Goal: Task Accomplishment & Management: Complete application form

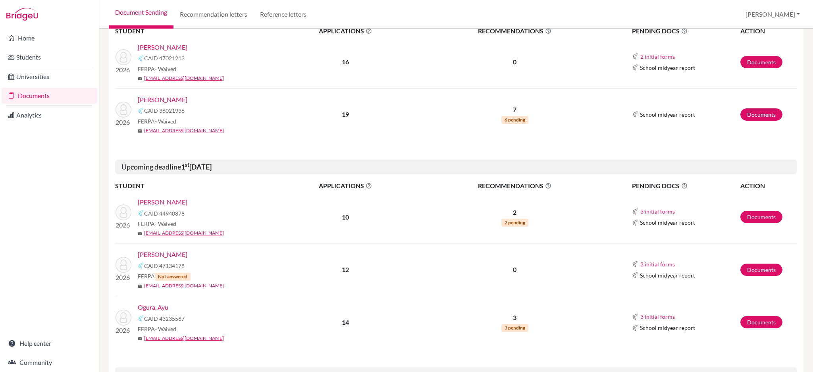
scroll to position [264, 0]
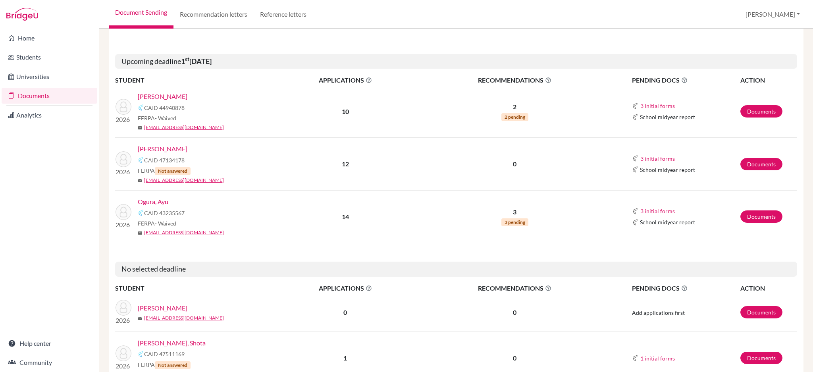
click at [160, 202] on link "Ogura, Ayu" at bounding box center [153, 202] width 31 height 10
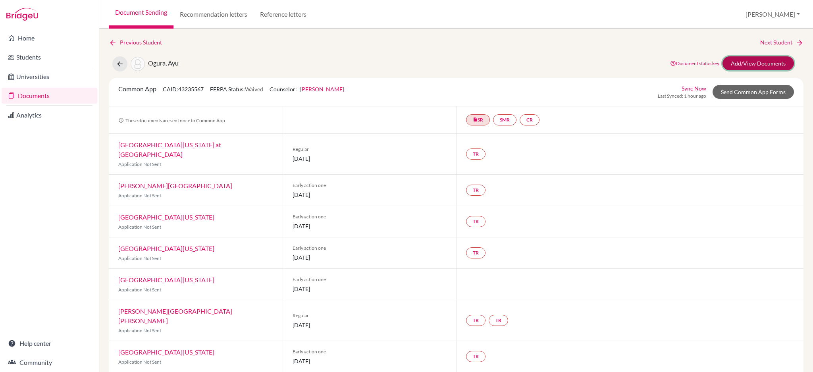
click at [758, 62] on link "Add/View Documents" at bounding box center [757, 63] width 71 height 14
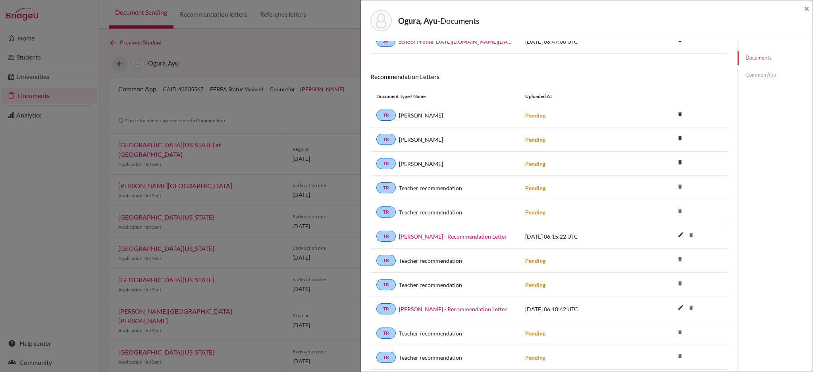
scroll to position [159, 0]
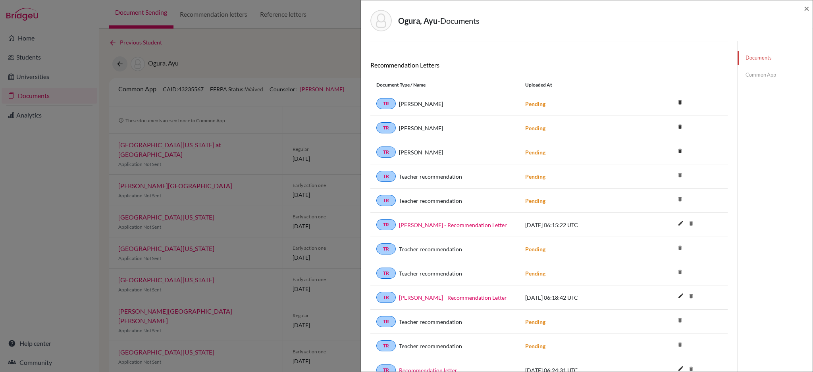
click at [763, 76] on link "Common App" at bounding box center [774, 75] width 75 height 14
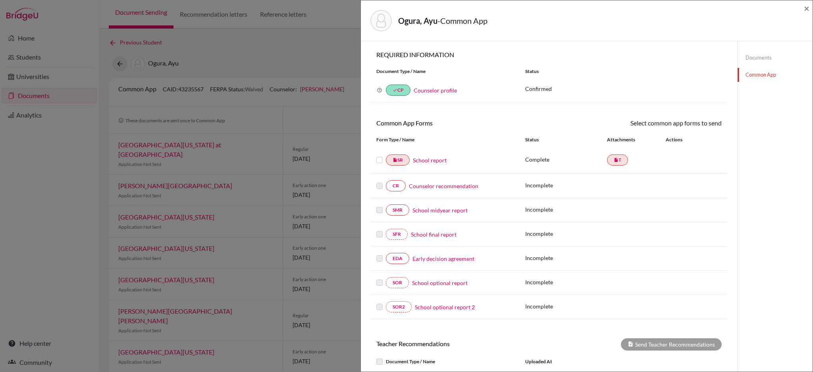
click at [748, 57] on link "Documents" at bounding box center [774, 58] width 75 height 14
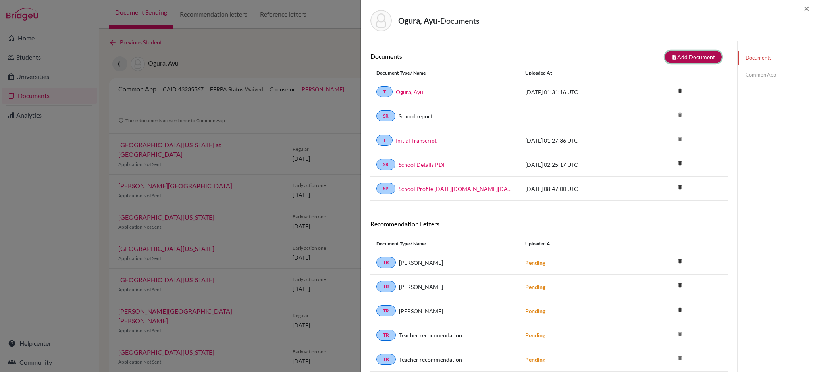
click at [680, 57] on button "note_add Add Document" at bounding box center [693, 57] width 57 height 12
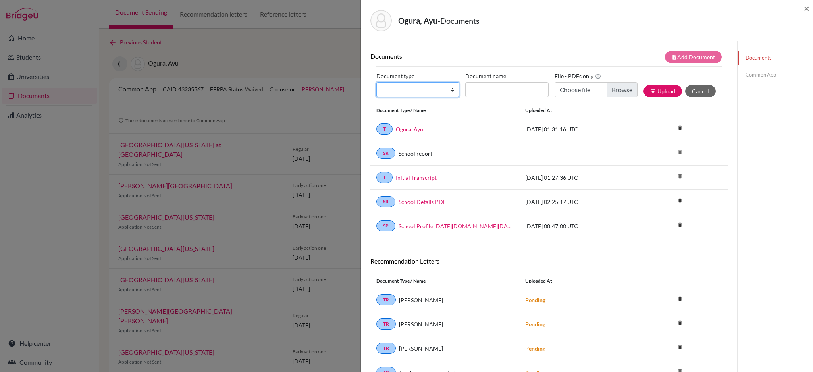
click at [449, 89] on select "Change explanation for Common App reports Counselor recommendation Internationa…" at bounding box center [417, 89] width 83 height 15
select select "4"
click at [376, 82] on select "Change explanation for Common App reports Counselor recommendation Internationa…" at bounding box center [417, 89] width 83 height 15
drag, startPoint x: 398, startPoint y: 21, endPoint x: 437, endPoint y: 21, distance: 38.5
click at [437, 21] on h5 "Ogura, Ayu - Documents" at bounding box center [438, 21] width 81 height 12
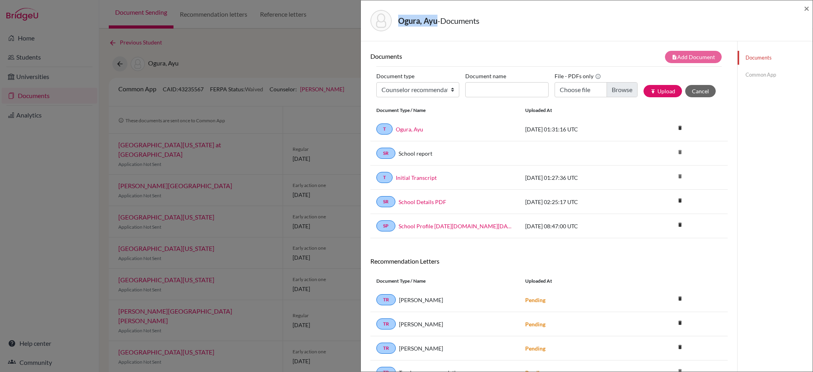
copy strong "Ogura, Ayu"
click at [808, 9] on span "×" at bounding box center [807, 8] width 6 height 12
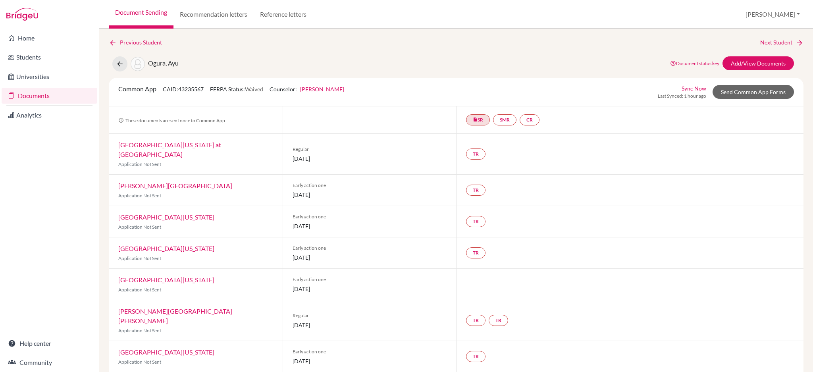
click at [36, 94] on link "Documents" at bounding box center [50, 96] width 96 height 16
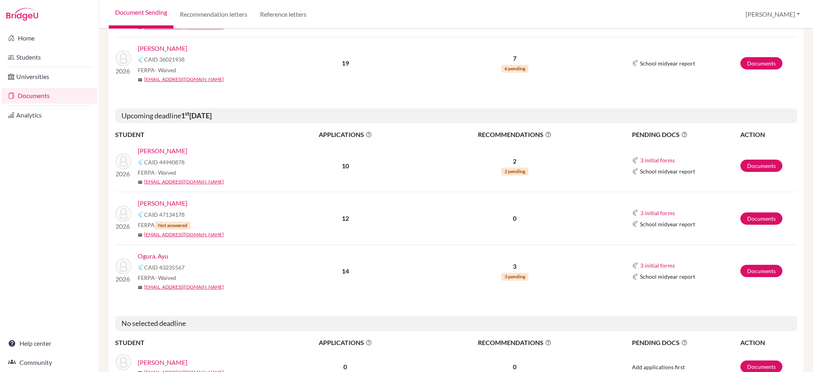
scroll to position [211, 0]
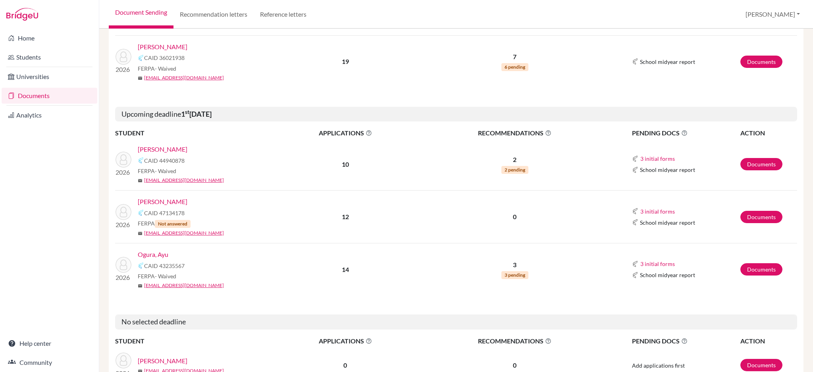
click at [156, 252] on link "Ogura, Ayu" at bounding box center [153, 255] width 31 height 10
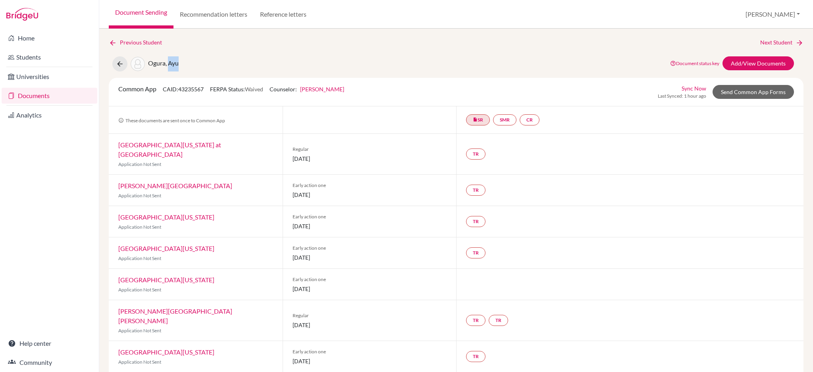
drag, startPoint x: 183, startPoint y: 63, endPoint x: 170, endPoint y: 65, distance: 13.2
click at [170, 65] on div "Ogura, Ayu Document status key TR Requirement. Document not uploaded yet. TR Do…" at bounding box center [456, 63] width 706 height 15
click at [227, 60] on div "Ogura, Ayu Document status key TR Requirement. Document not uploaded yet. TR Do…" at bounding box center [456, 63] width 706 height 15
drag, startPoint x: 148, startPoint y: 62, endPoint x: 165, endPoint y: 60, distance: 16.8
click at [165, 60] on span "Ogura, Ayu" at bounding box center [163, 63] width 31 height 8
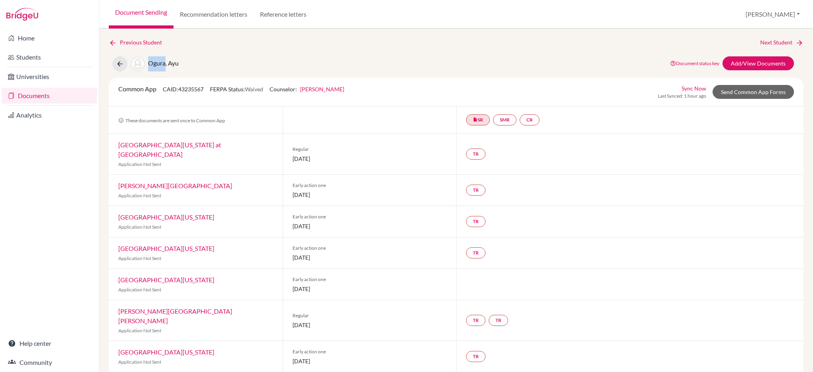
copy span "Ogura"
click at [528, 30] on div "Previous Student Next Student Ogura, Ayu Document status key TR Requirement. Do…" at bounding box center [455, 200] width 713 height 343
click at [750, 62] on link "Add/View Documents" at bounding box center [757, 63] width 71 height 14
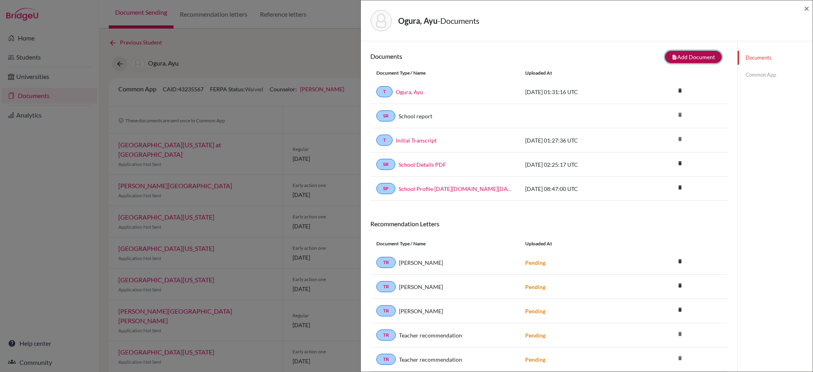
click at [679, 56] on button "note_add Add Document" at bounding box center [693, 57] width 57 height 12
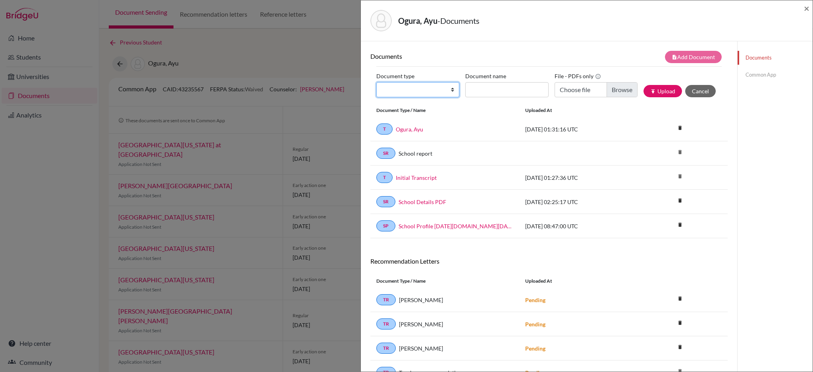
click at [449, 92] on select "Change explanation for Common App reports Counselor recommendation Internationa…" at bounding box center [417, 89] width 83 height 15
select select "4"
click at [376, 82] on select "Change explanation for Common App reports Counselor recommendation Internationa…" at bounding box center [417, 89] width 83 height 15
click at [503, 87] on input "Document name" at bounding box center [506, 89] width 83 height 15
click at [555, 33] on div "Ogura, Ayu - Documents ×" at bounding box center [586, 21] width 445 height 34
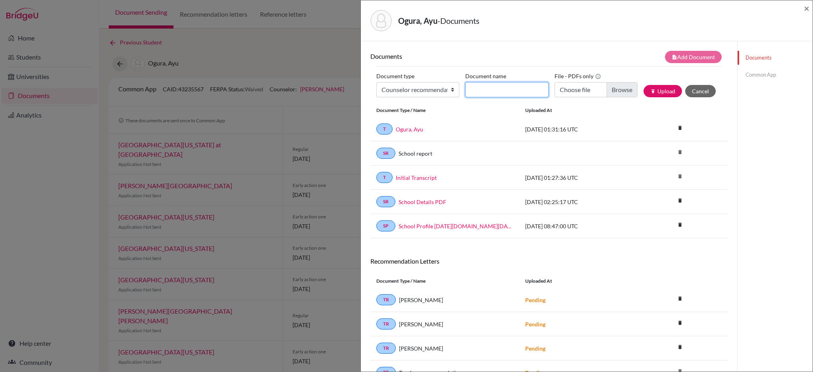
click at [477, 85] on input "Document name" at bounding box center [506, 89] width 83 height 15
paste input "Ayu Ogura -Counselor recommendation"
type input "Ayu Ogura -Counselor recommendation"
click at [622, 88] on input "Choose file" at bounding box center [595, 89] width 83 height 15
type input "C:\fakepath\Ayu Ogura -Counselor recommendation.pdf"
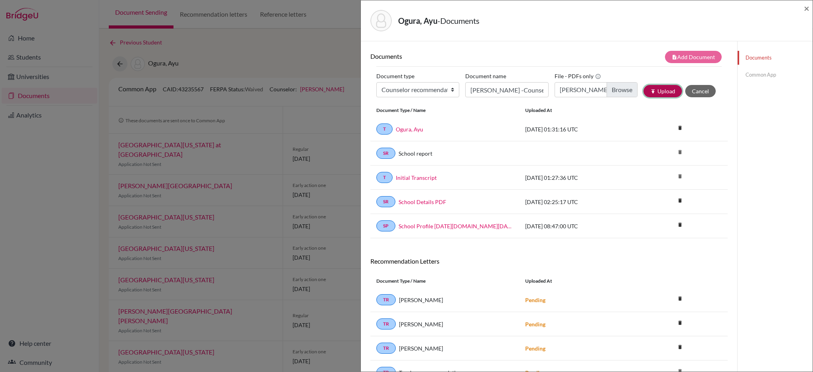
click at [658, 93] on button "publish Upload" at bounding box center [662, 91] width 38 height 12
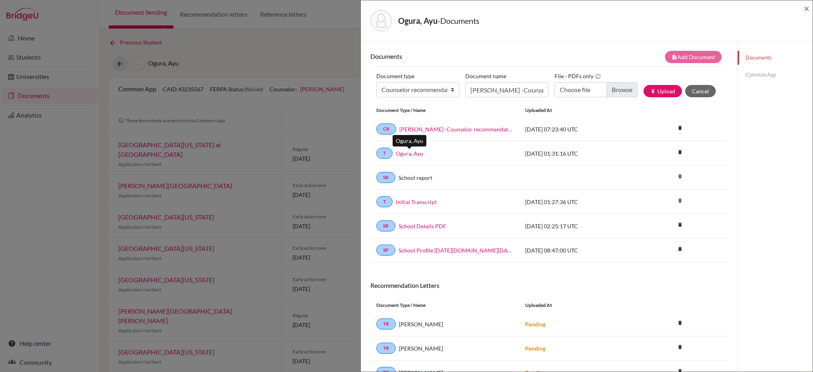
click at [417, 157] on link "Ogura, Ayu" at bounding box center [409, 153] width 27 height 8
click at [435, 127] on link "Ayu Ogura -Counselor recommendation" at bounding box center [456, 129] width 114 height 8
click at [760, 70] on link "Common App" at bounding box center [774, 75] width 75 height 14
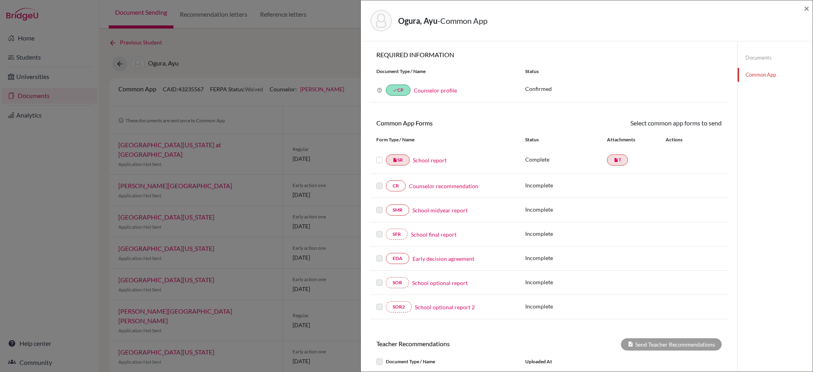
click at [380, 181] on label at bounding box center [379, 181] width 6 height 0
click at [433, 161] on link "School report" at bounding box center [430, 160] width 34 height 8
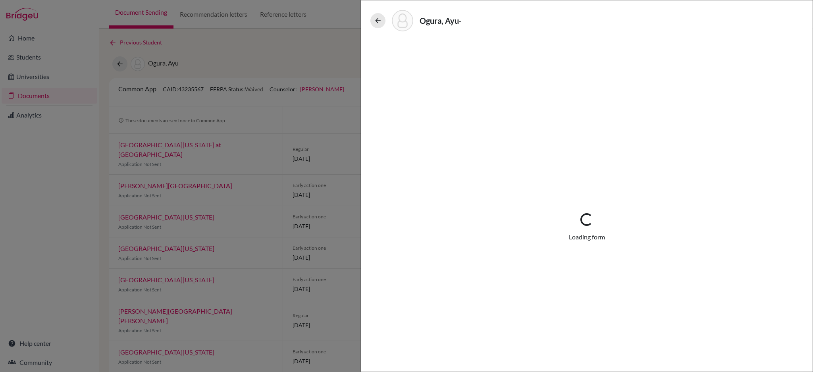
select select "1"
select select "661091"
select select "0"
select select "1"
select select "0"
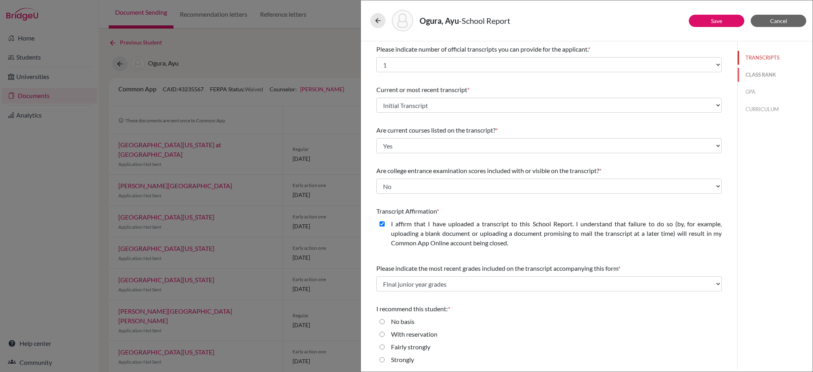
click at [752, 75] on button "CLASS RANK" at bounding box center [774, 75] width 75 height 14
select select "5"
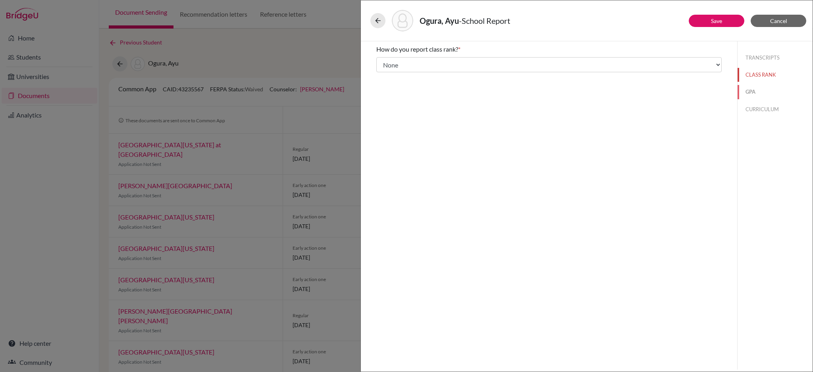
click at [752, 89] on button "GPA" at bounding box center [774, 92] width 75 height 14
type input "3.952"
type input "4.1"
select select "4"
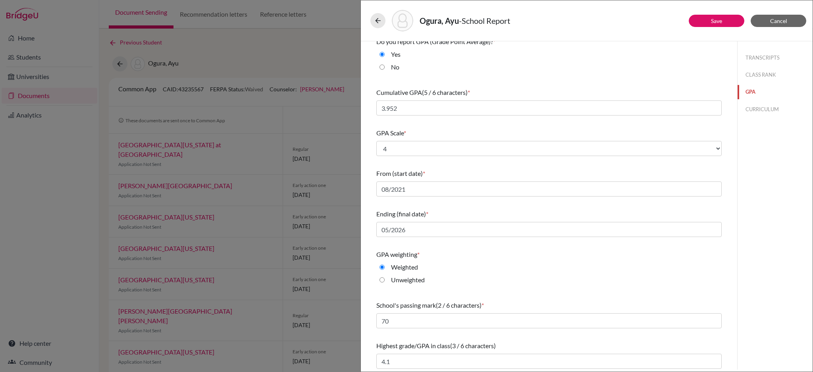
scroll to position [9, 0]
click at [754, 110] on button "CURRICULUM" at bounding box center [774, 109] width 75 height 14
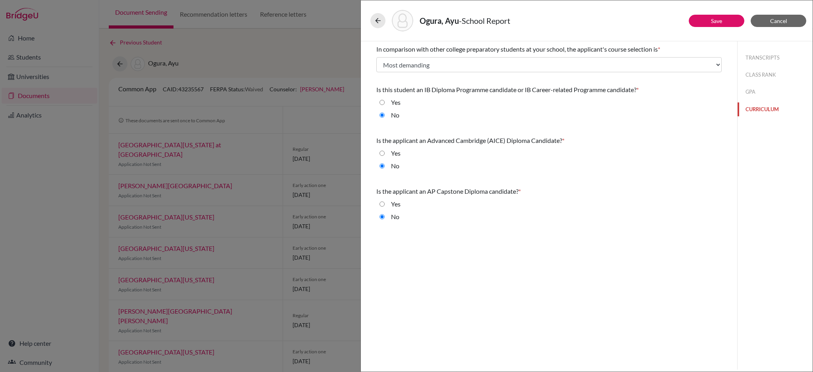
scroll to position [0, 0]
click at [760, 58] on button "TRANSCRIPTS" at bounding box center [774, 58] width 75 height 14
select select "1"
select select "0"
select select "661091"
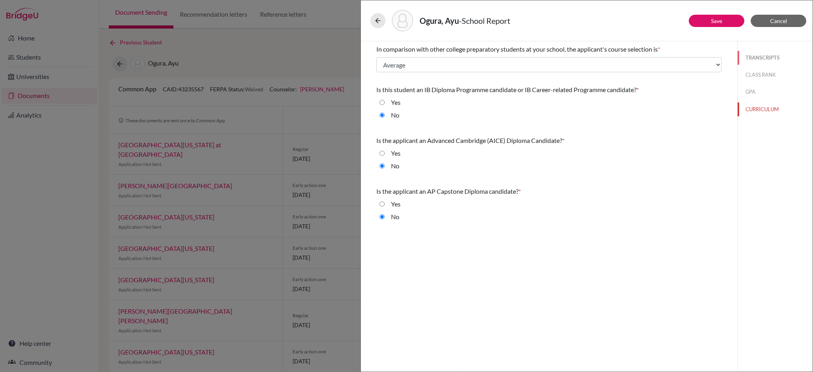
select select "0"
select select "1"
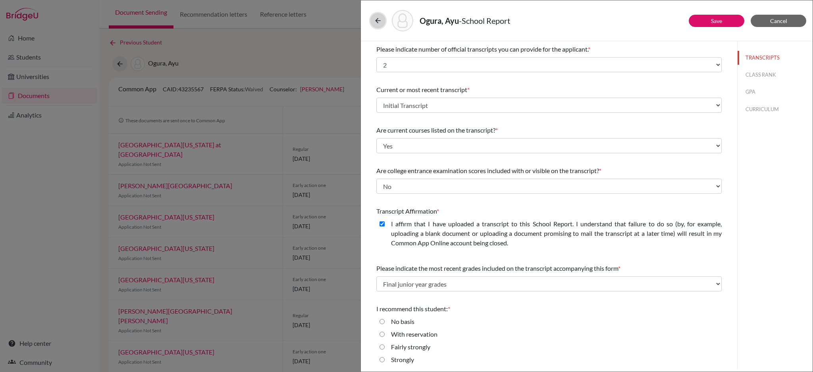
click at [374, 21] on icon at bounding box center [378, 21] width 8 height 8
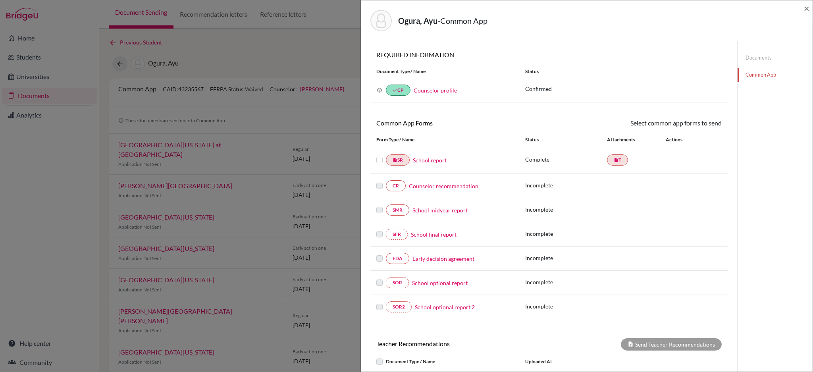
click at [422, 90] on link "Counselor profile" at bounding box center [434, 90] width 43 height 7
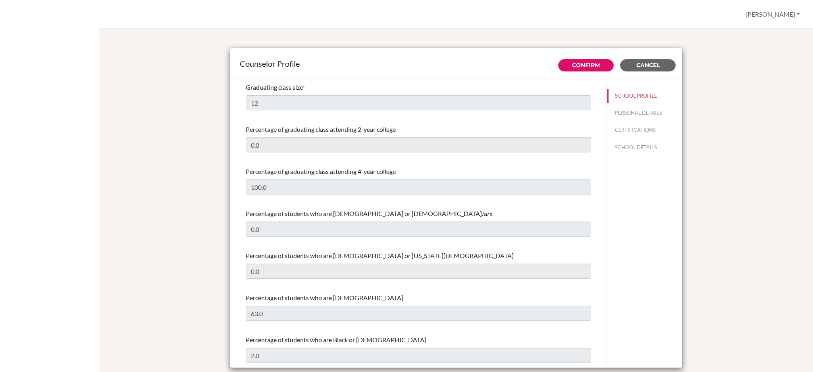
select select "0"
select select "349578"
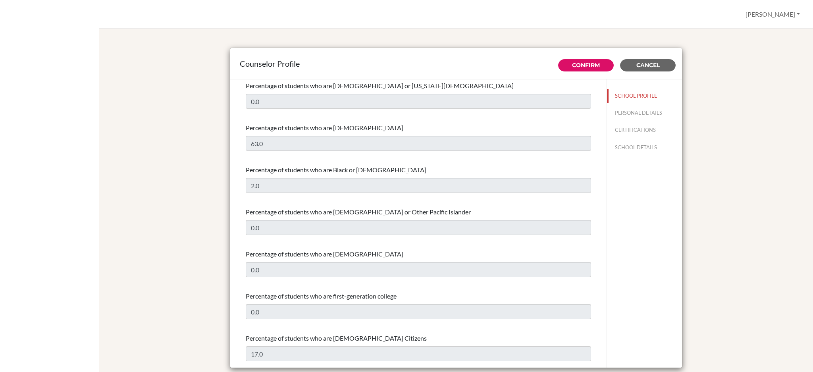
scroll to position [370, 0]
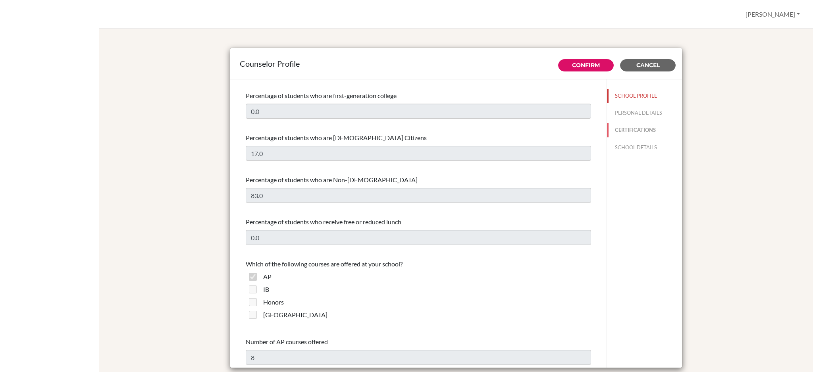
click at [609, 134] on button "CERTIFICATIONS" at bounding box center [644, 130] width 75 height 14
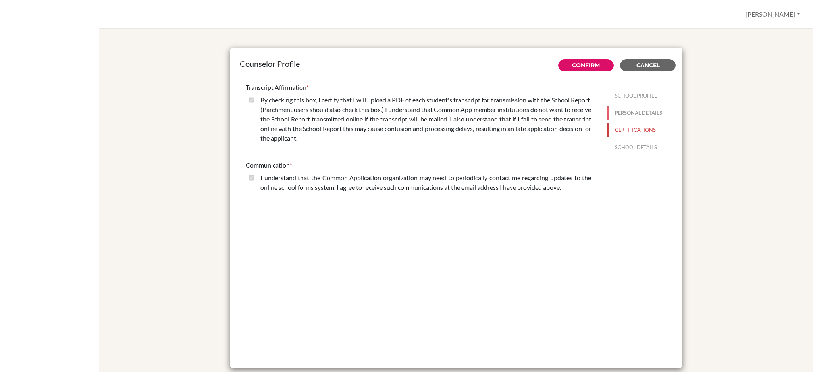
click at [630, 110] on button "PERSONAL DETAILS" at bounding box center [644, 113] width 75 height 14
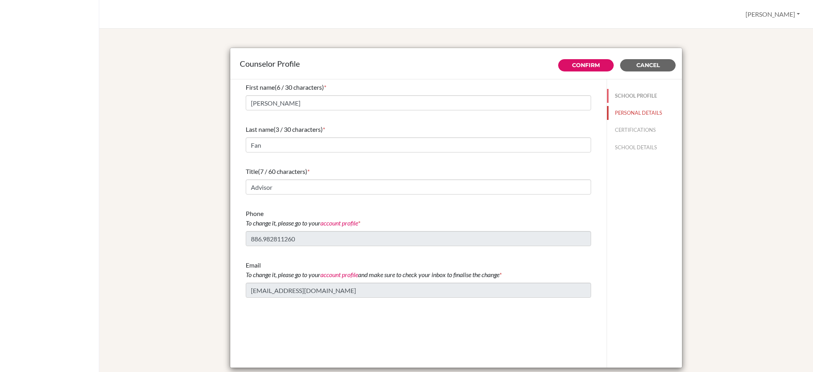
click at [631, 97] on button "SCHOOL PROFILE" at bounding box center [644, 96] width 75 height 14
type input "100.0"
type input "0.0"
type input "12"
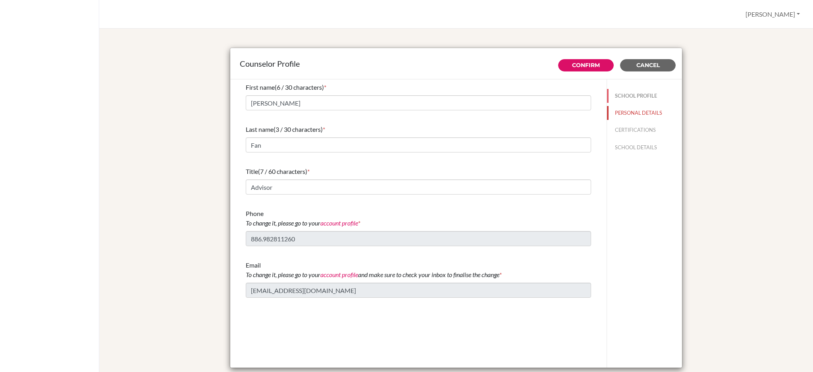
type input "0.0"
select select "0"
select select "349578"
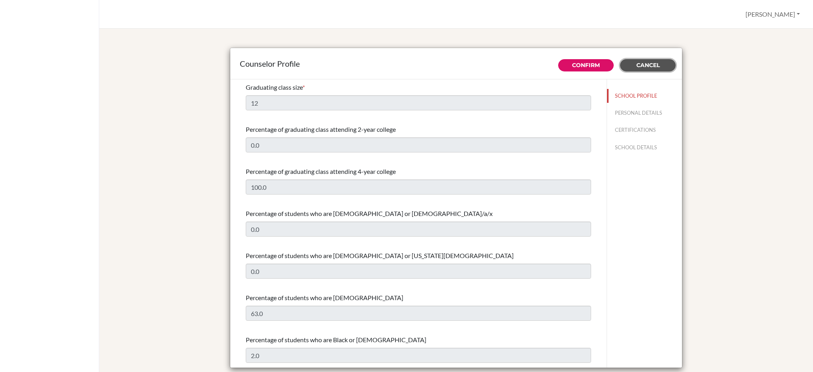
click at [643, 64] on span "Cancel" at bounding box center [647, 65] width 23 height 7
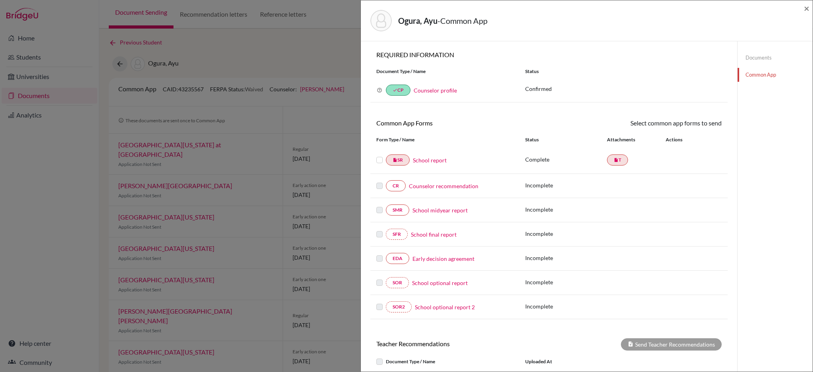
click at [229, 37] on div "Ogura, Ayu - Common App × × REQUIRED INFORMATION Document Type / Name Status Wh…" at bounding box center [406, 186] width 813 height 372
click at [804, 6] on span "×" at bounding box center [807, 8] width 6 height 12
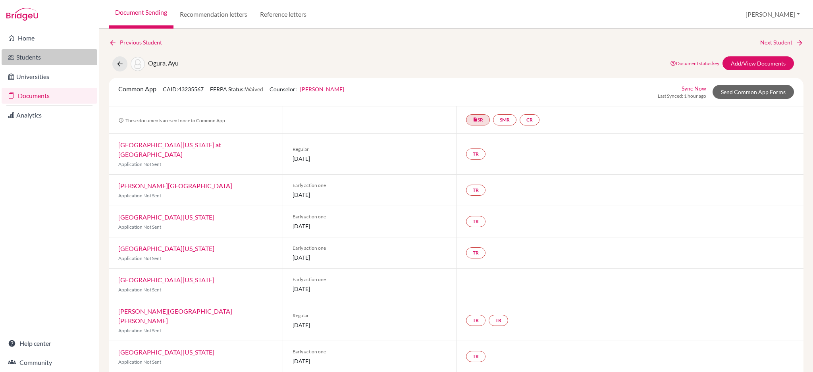
click at [43, 55] on link "Students" at bounding box center [50, 57] width 96 height 16
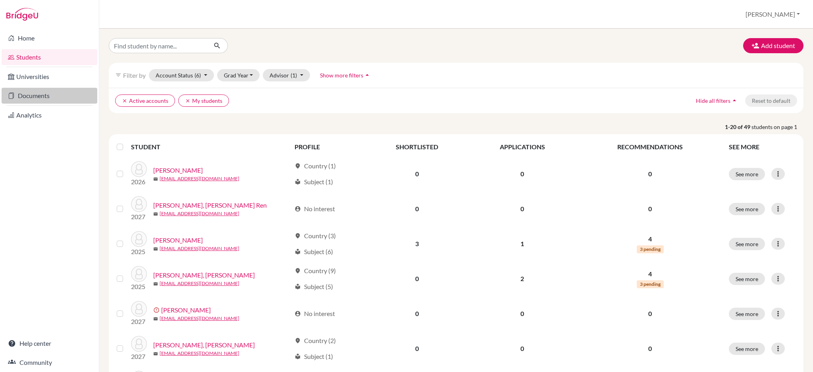
click at [35, 94] on link "Documents" at bounding box center [50, 96] width 96 height 16
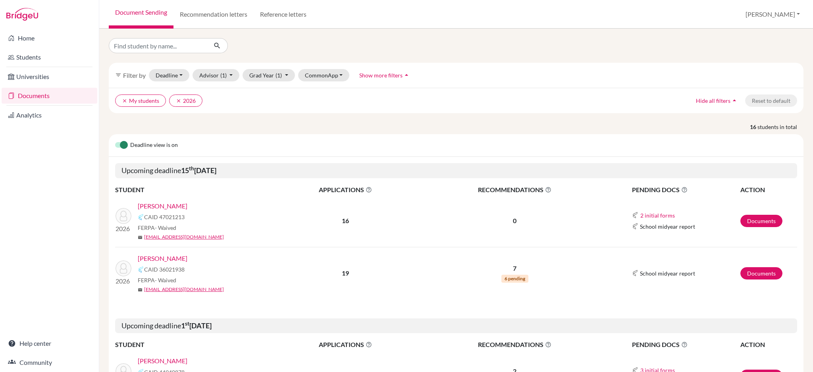
click at [35, 112] on link "Analytics" at bounding box center [50, 115] width 96 height 16
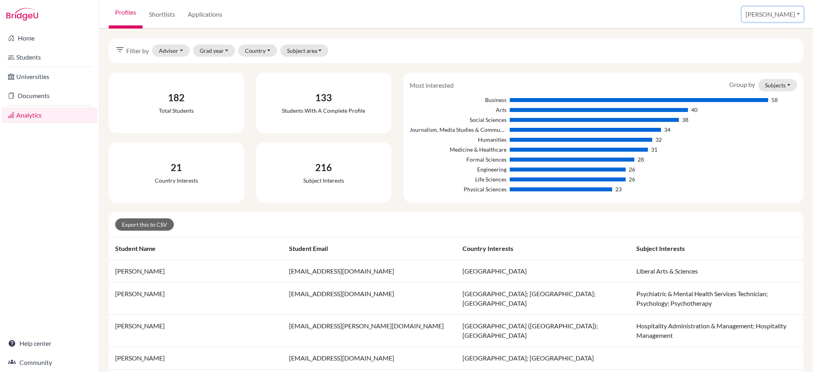
click at [788, 8] on button "[PERSON_NAME]" at bounding box center [773, 14] width 62 height 15
click at [772, 46] on link "School Settings" at bounding box center [742, 45] width 63 height 13
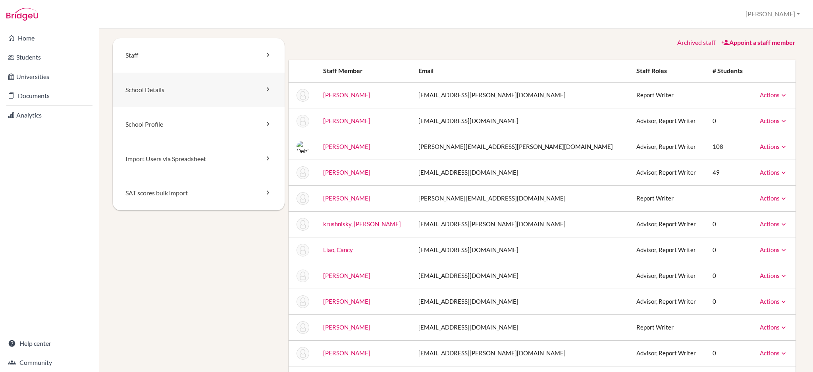
click at [171, 93] on link "School Details" at bounding box center [199, 90] width 172 height 35
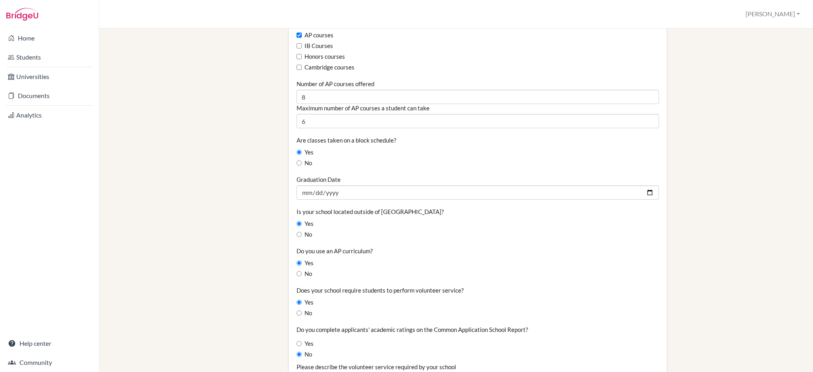
scroll to position [582, 0]
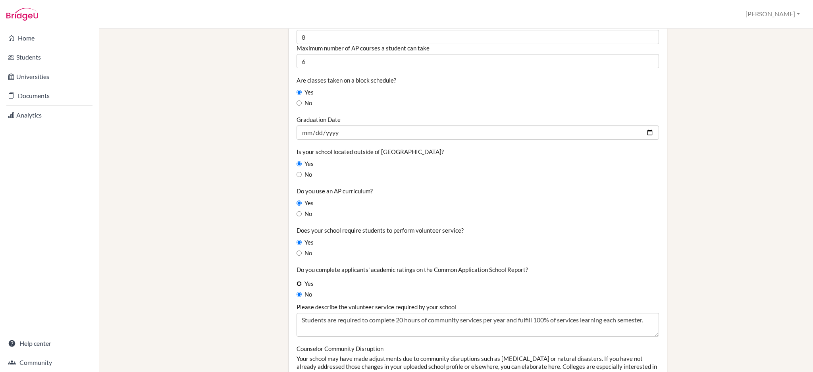
drag, startPoint x: 296, startPoint y: 282, endPoint x: 358, endPoint y: 273, distance: 62.5
click at [296, 282] on input "Yes" at bounding box center [298, 283] width 5 height 5
radio input "true"
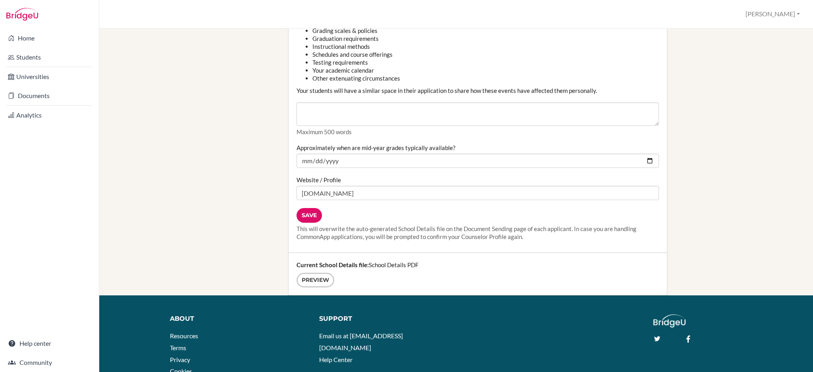
scroll to position [994, 0]
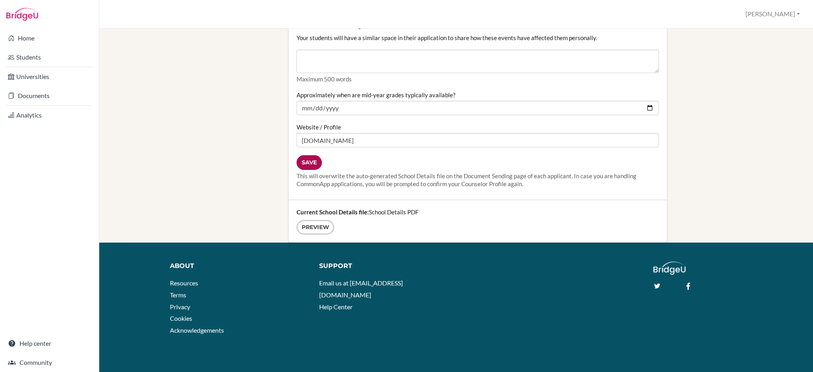
click at [302, 164] on input "Save" at bounding box center [308, 162] width 25 height 15
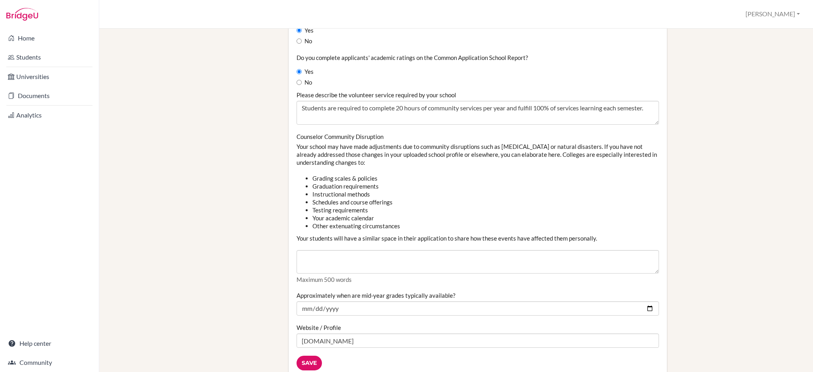
scroll to position [529, 0]
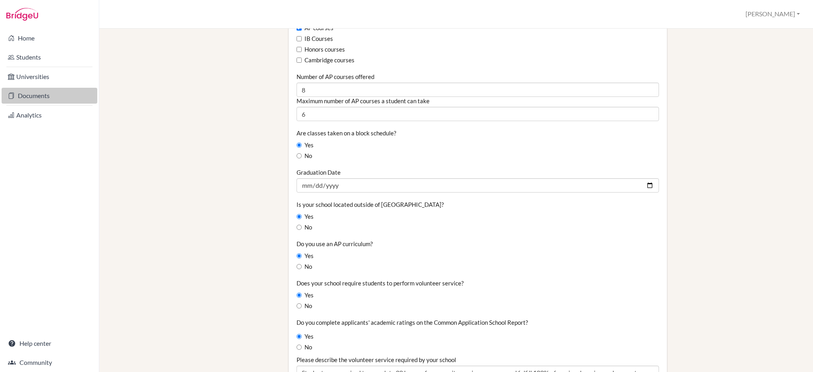
click at [34, 99] on link "Documents" at bounding box center [50, 96] width 96 height 16
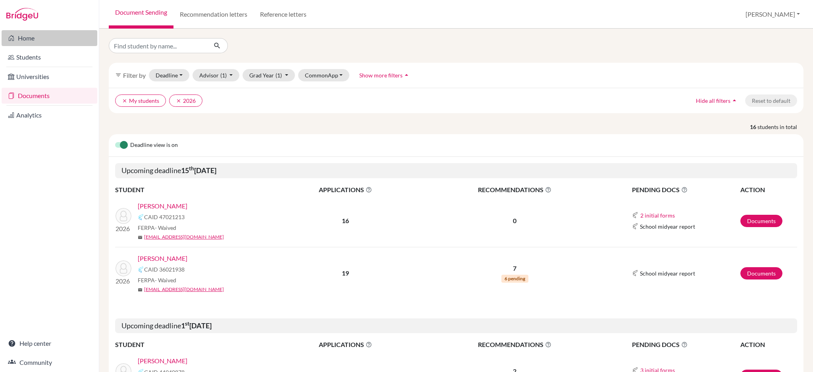
click at [35, 44] on link "Home" at bounding box center [50, 38] width 96 height 16
click at [28, 97] on link "Documents" at bounding box center [50, 96] width 96 height 16
click at [747, 271] on link "Documents" at bounding box center [761, 273] width 42 height 12
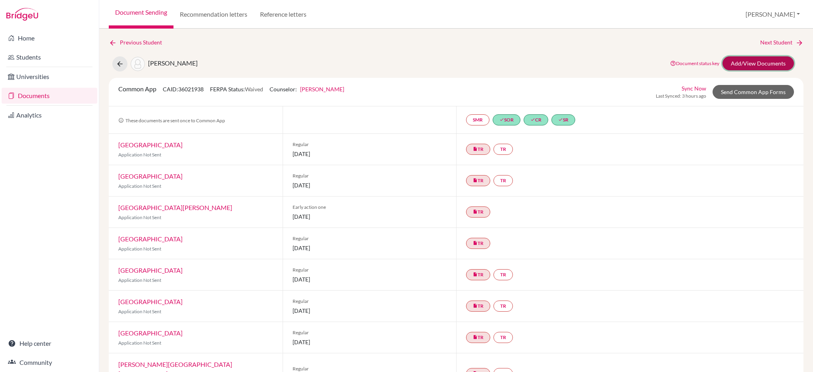
click at [760, 64] on link "Add/View Documents" at bounding box center [757, 63] width 71 height 14
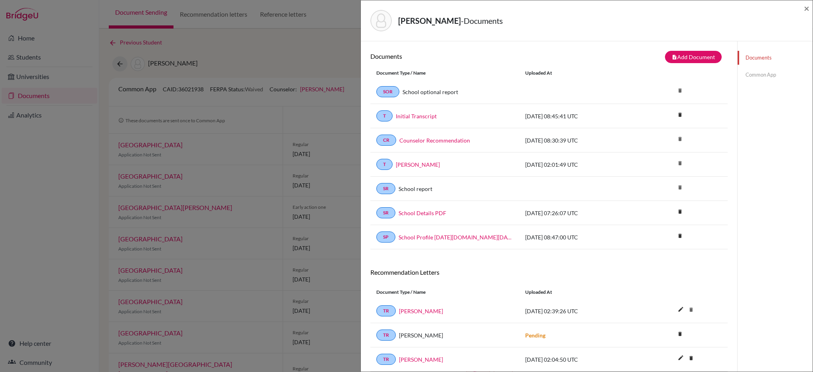
click at [756, 75] on link "Common App" at bounding box center [774, 75] width 75 height 14
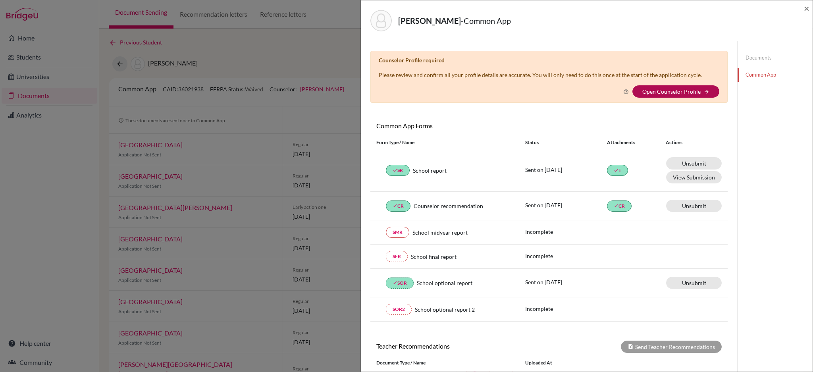
click at [661, 91] on link "Open Counselor Profile" at bounding box center [671, 91] width 58 height 7
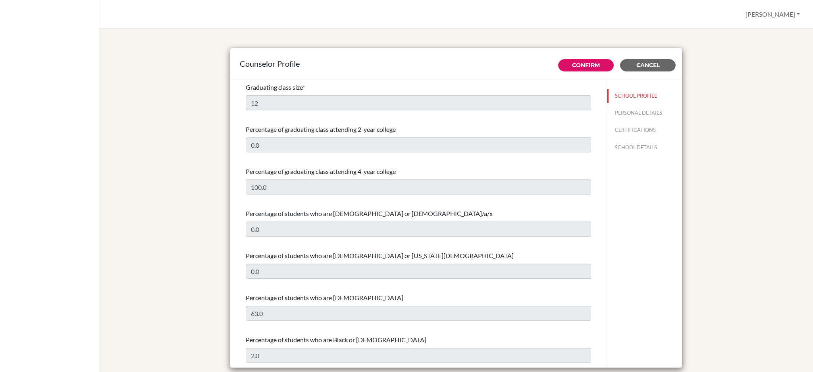
select select "0"
select select "349578"
click at [579, 65] on link "Confirm" at bounding box center [586, 65] width 28 height 7
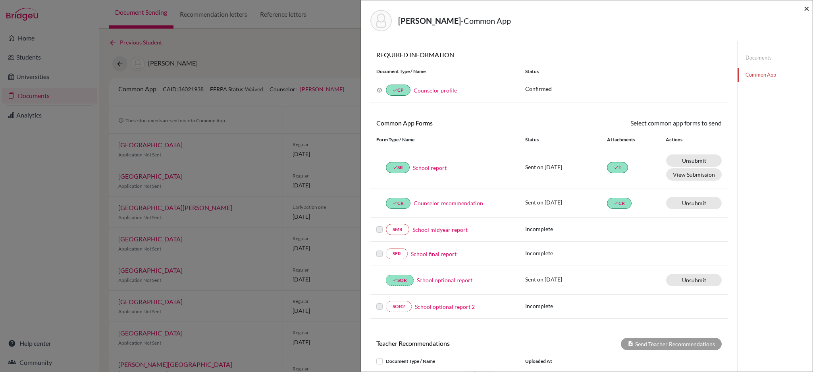
click at [804, 9] on span "×" at bounding box center [807, 8] width 6 height 12
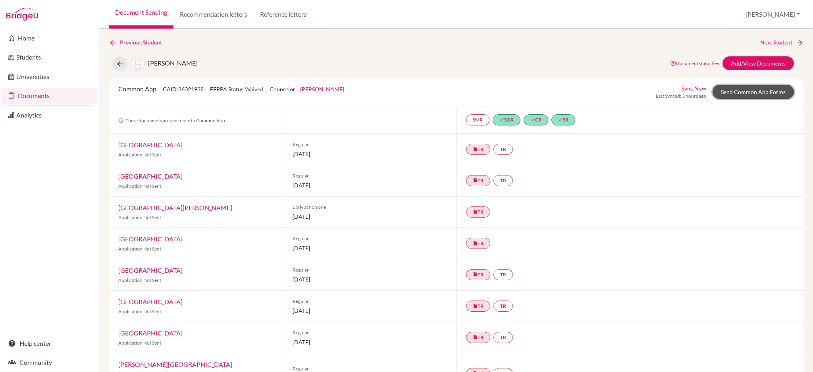
click at [729, 95] on link "Send Common App Forms" at bounding box center [752, 92] width 81 height 14
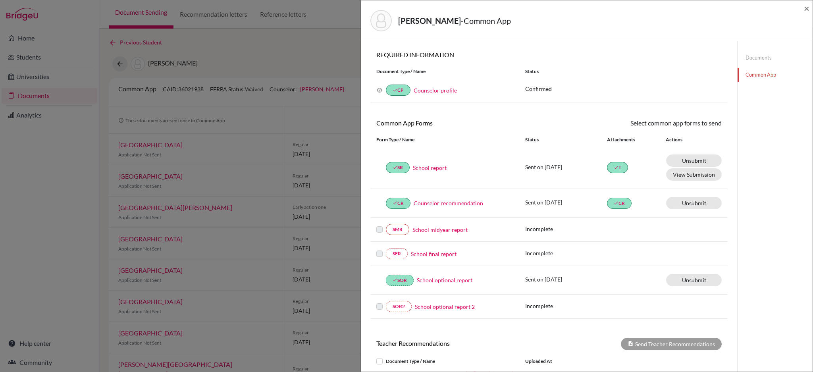
click at [744, 59] on link "Documents" at bounding box center [774, 58] width 75 height 14
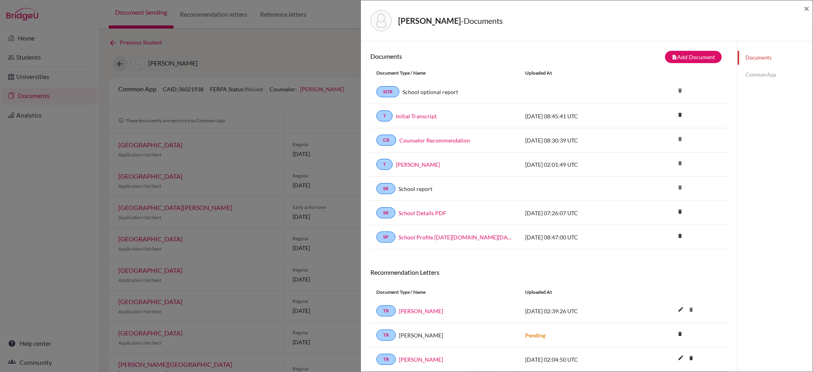
click at [324, 43] on div "Teoh, Samuel - Documents × Documents note_add Add Document Document type Change…" at bounding box center [406, 186] width 813 height 372
click at [804, 7] on span "×" at bounding box center [807, 8] width 6 height 12
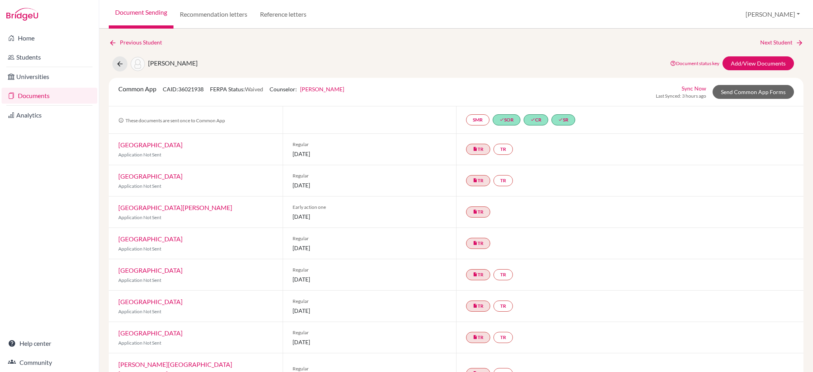
click at [37, 100] on link "Documents" at bounding box center [50, 96] width 96 height 16
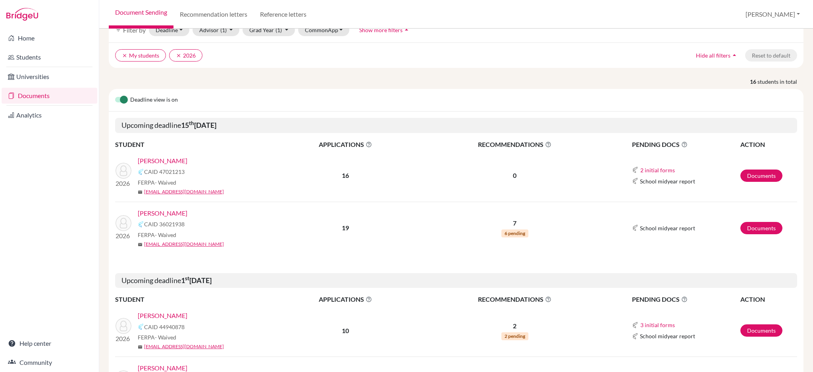
scroll to position [159, 0]
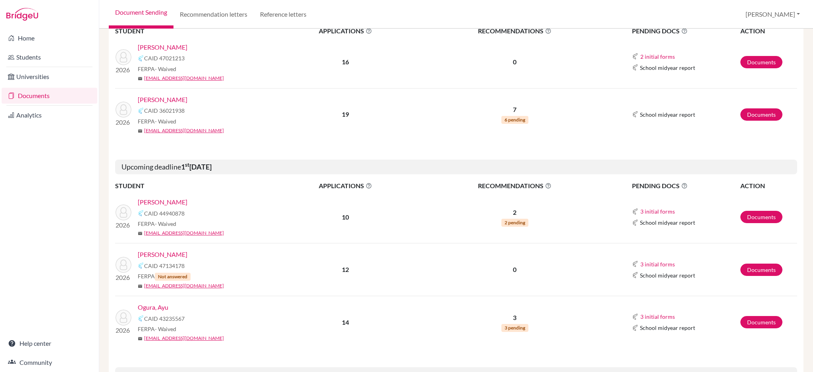
click at [158, 306] on link "Ogura, Ayu" at bounding box center [153, 307] width 31 height 10
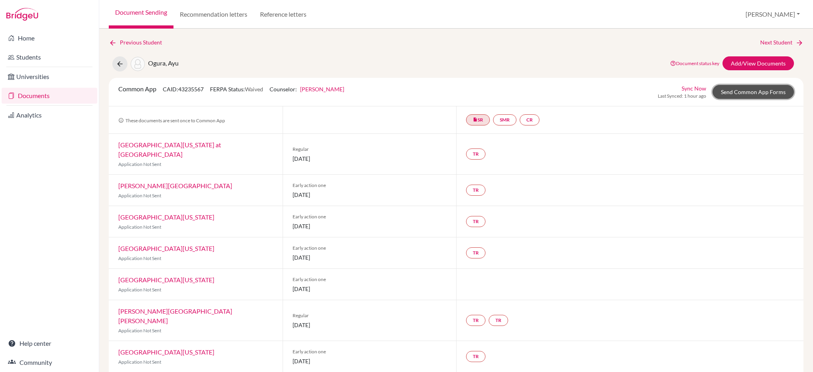
click at [748, 91] on link "Send Common App Forms" at bounding box center [752, 92] width 81 height 14
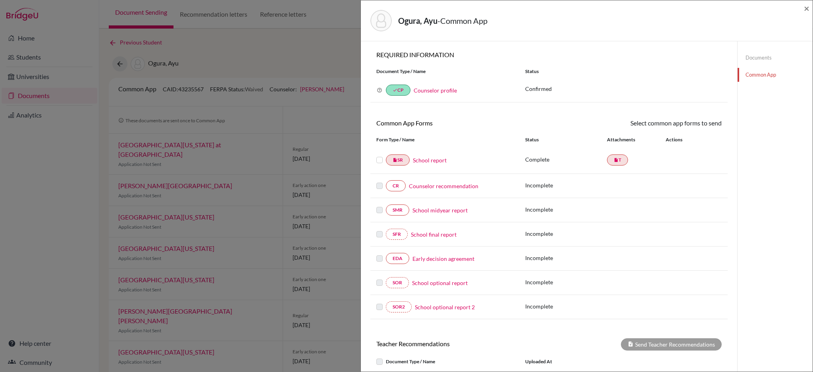
click at [752, 61] on link "Documents" at bounding box center [774, 58] width 75 height 14
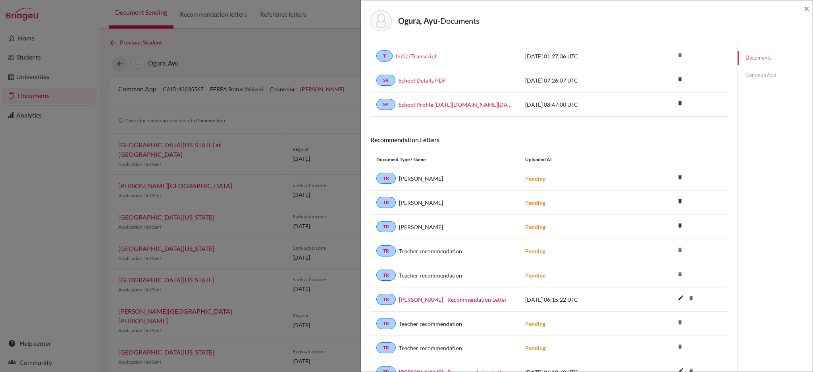
scroll to position [159, 0]
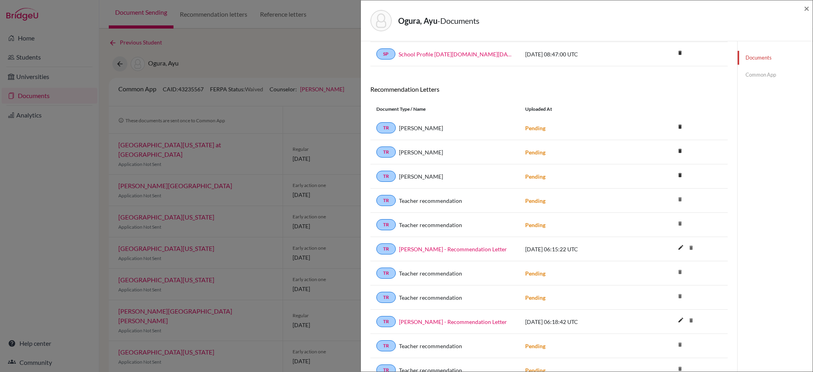
click at [744, 76] on link "Common App" at bounding box center [774, 75] width 75 height 14
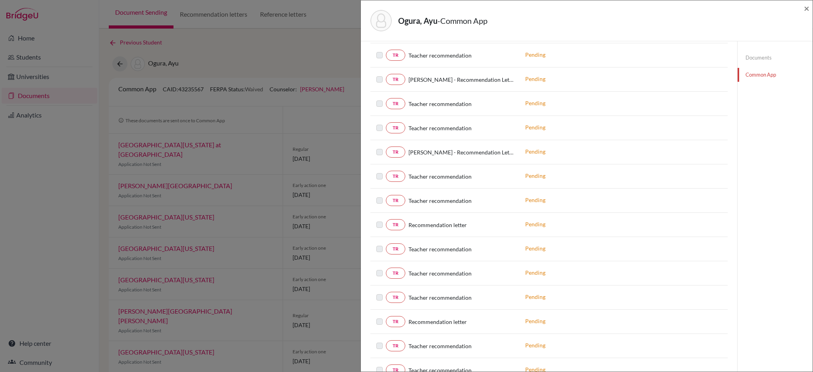
scroll to position [211, 0]
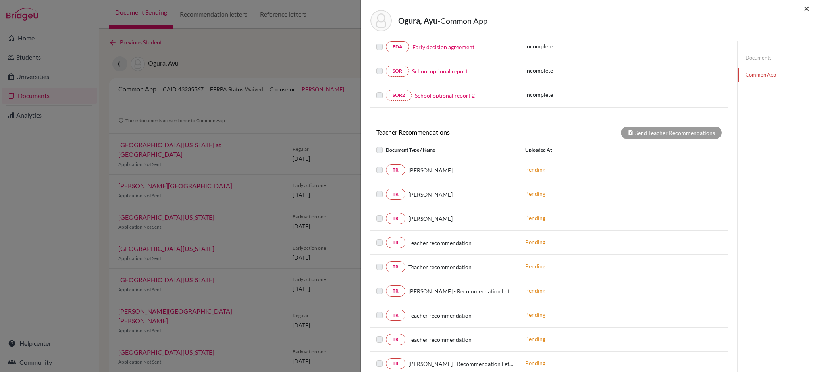
click at [809, 9] on div "Ogura, Ayu - Common App ×" at bounding box center [587, 20] width 452 height 41
click at [805, 7] on span "×" at bounding box center [807, 8] width 6 height 12
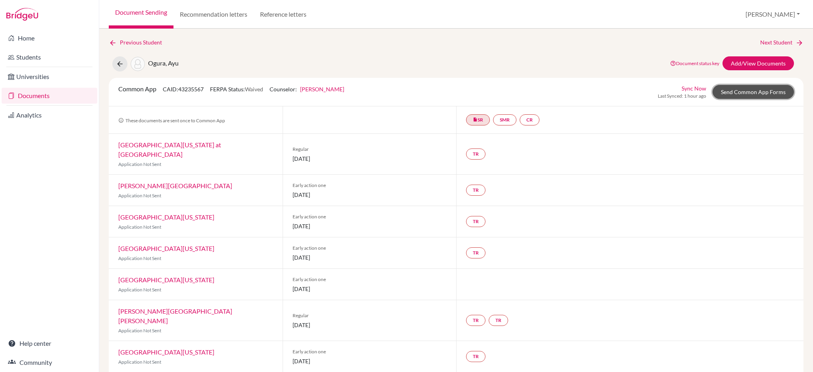
click at [737, 93] on link "Send Common App Forms" at bounding box center [752, 92] width 81 height 14
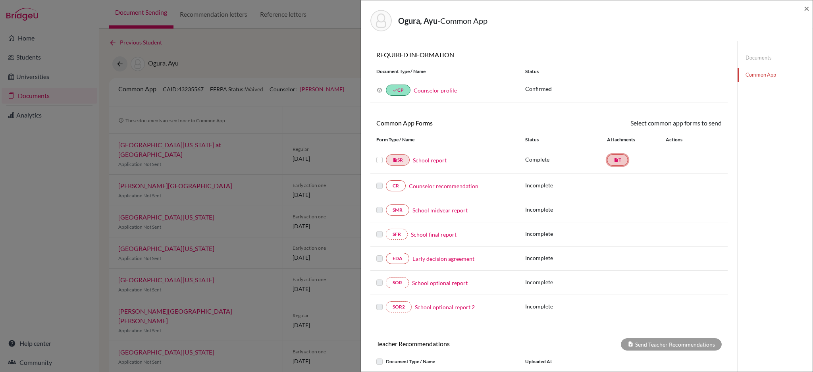
click at [613, 161] on icon "insert_drive_file" at bounding box center [615, 160] width 5 height 5
drag, startPoint x: 613, startPoint y: 161, endPoint x: 594, endPoint y: 183, distance: 29.0
click at [594, 183] on p "Incomplete" at bounding box center [566, 185] width 82 height 8
click at [608, 163] on link "insert_drive_file T" at bounding box center [617, 159] width 21 height 11
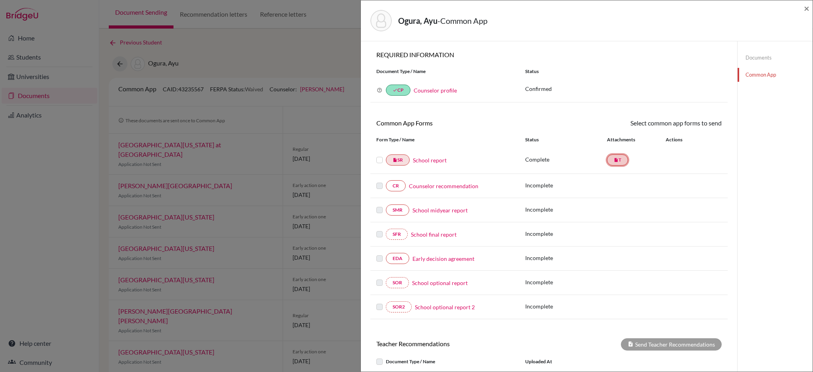
click at [610, 162] on link "insert_drive_file T" at bounding box center [617, 159] width 21 height 11
click at [377, 155] on label at bounding box center [379, 155] width 6 height 0
click at [0, 0] on input "checkbox" at bounding box center [0, 0] width 0 height 0
click at [378, 182] on label at bounding box center [379, 182] width 6 height 0
click at [380, 156] on label at bounding box center [379, 156] width 6 height 0
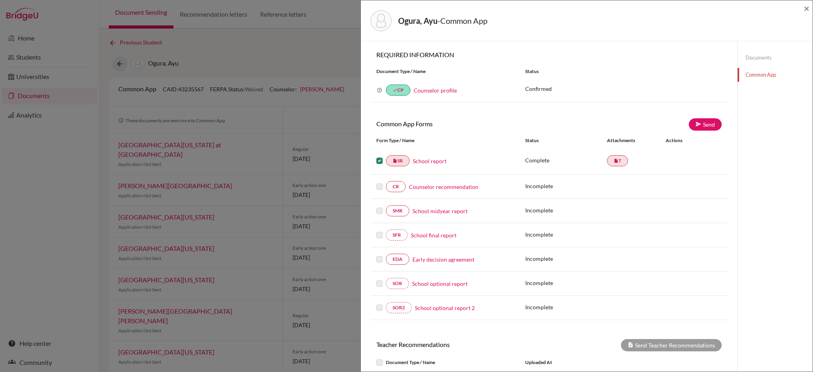
click at [0, 0] on input "checkbox" at bounding box center [0, 0] width 0 height 0
click at [430, 185] on link "Counselor recommendation" at bounding box center [443, 186] width 69 height 8
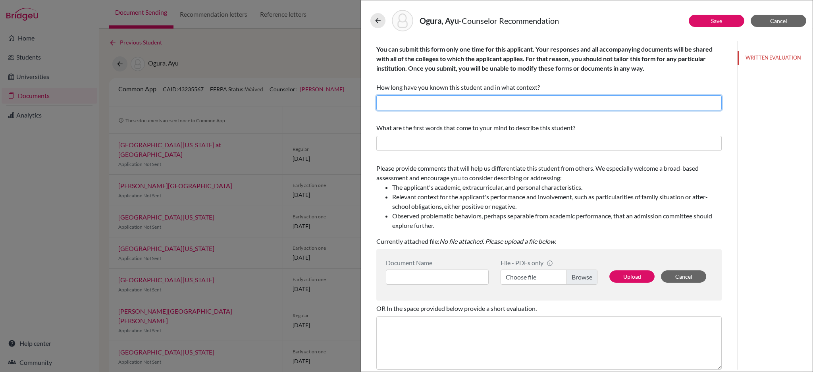
click at [468, 104] on input "text" at bounding box center [548, 102] width 345 height 15
type input "Two years"
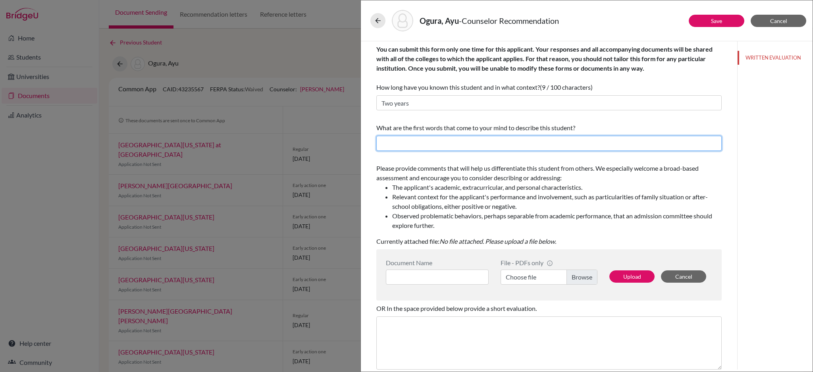
click at [470, 138] on input "text" at bounding box center [548, 143] width 345 height 15
paste input "Ayu is the combination of resolve, empathy, and an ambitious, forward looking v…"
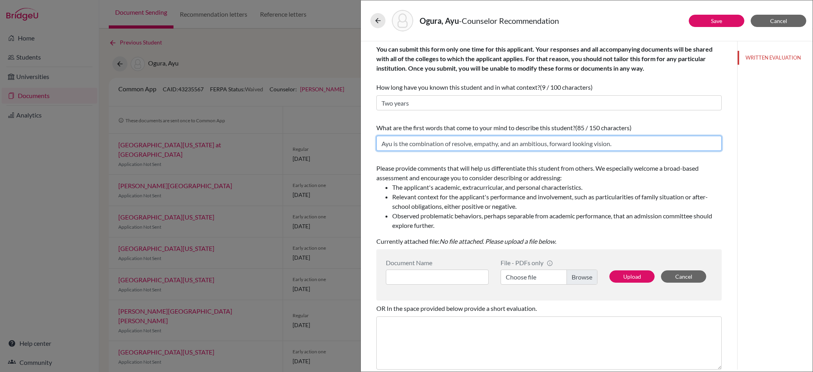
type input "Ayu is the combination of resolve, empathy, and an ambitious, forward looking v…"
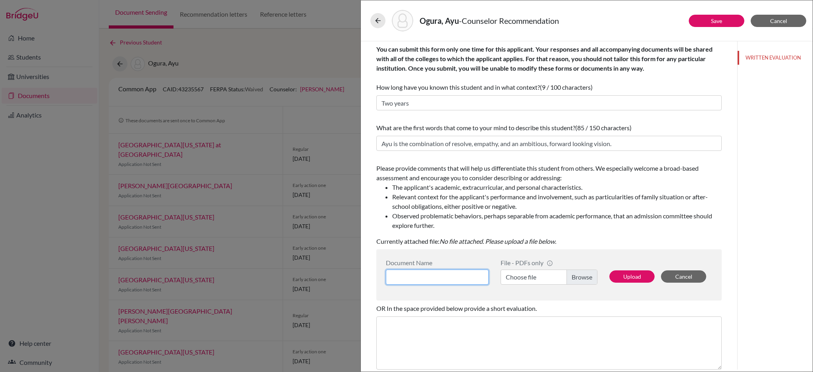
click at [432, 277] on input at bounding box center [437, 276] width 103 height 15
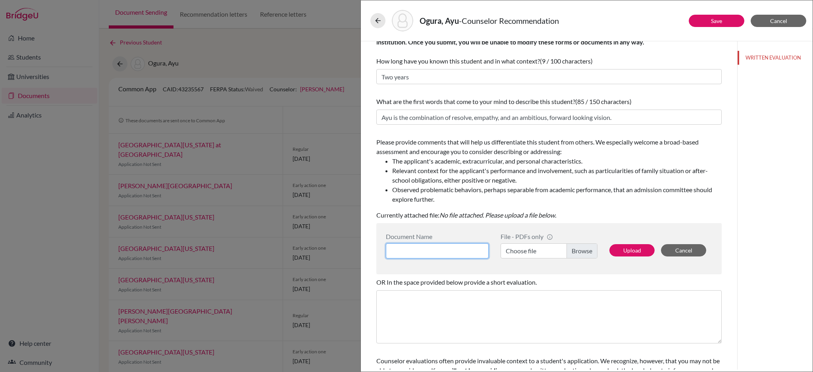
scroll to position [69, 0]
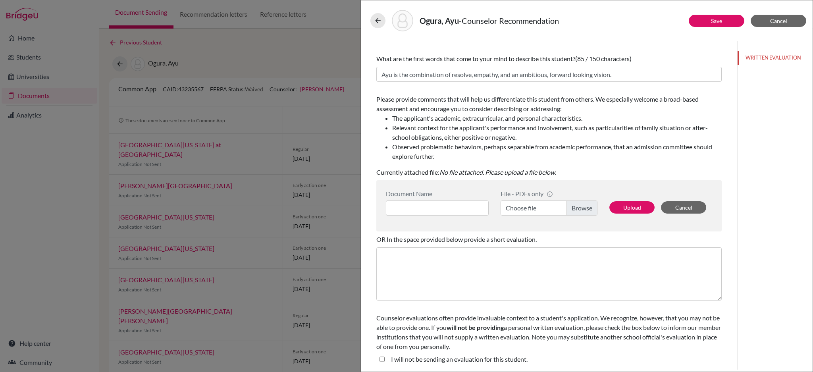
click at [578, 209] on label "Choose file" at bounding box center [548, 207] width 97 height 15
click at [578, 209] on input "Choose file" at bounding box center [548, 207] width 97 height 15
click at [419, 208] on input at bounding box center [437, 207] width 103 height 15
click at [416, 208] on input at bounding box center [437, 207] width 103 height 15
paste input "Ayu Ogura -Counselor recommendation"
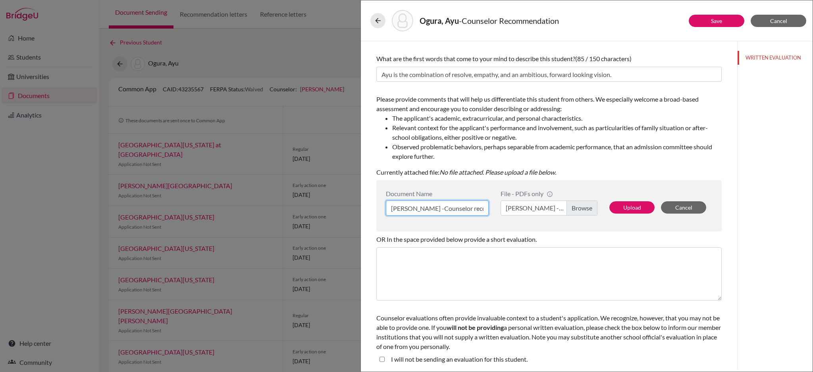
scroll to position [0, 20]
type input "Ayu Ogura -Counselor recommendation"
click at [623, 206] on button "Upload" at bounding box center [631, 207] width 45 height 12
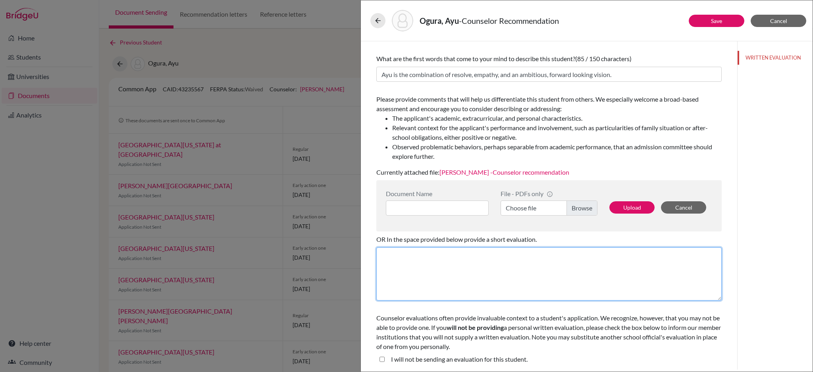
click at [452, 258] on textarea at bounding box center [548, 273] width 345 height 53
click at [484, 259] on textarea "See the attachment" at bounding box center [548, 273] width 345 height 53
drag, startPoint x: 446, startPoint y: 257, endPoint x: 360, endPoint y: 253, distance: 85.8
click at [361, 253] on div "You can submit this form only one time for this applicant. Your responses and a…" at bounding box center [549, 136] width 376 height 328
paste textarea "s"
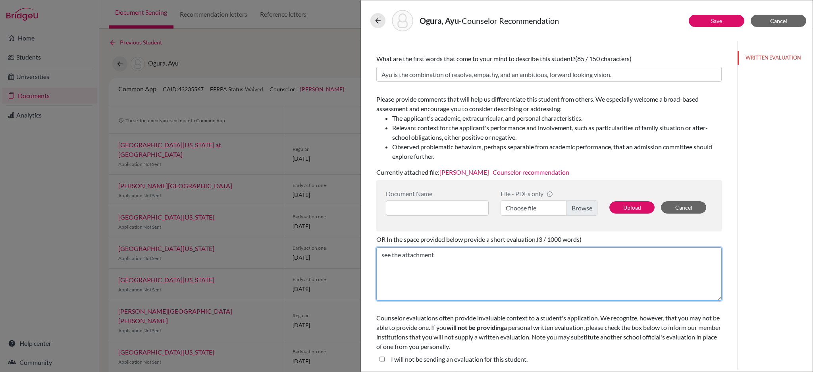
click at [383, 257] on textarea "see the attachment" at bounding box center [548, 273] width 345 height 53
click at [461, 254] on textarea "See the attachment" at bounding box center [548, 273] width 345 height 53
type textarea "See the attachment."
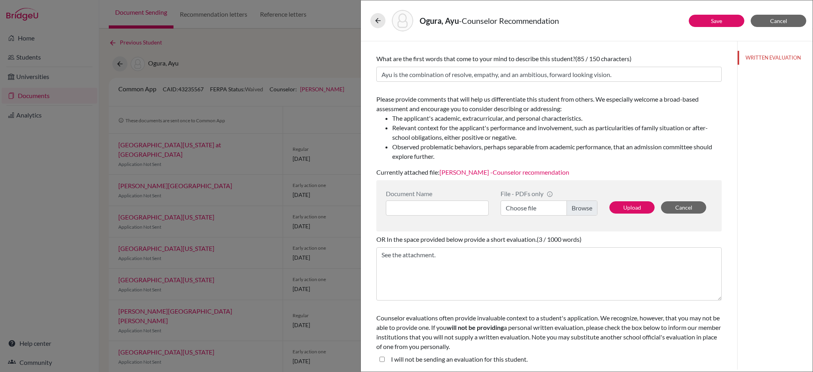
drag, startPoint x: 519, startPoint y: 344, endPoint x: 374, endPoint y: 321, distance: 146.9
click at [374, 321] on div "You can submit this form only one time for this applicant. Your responses and a…" at bounding box center [549, 171] width 364 height 398
copy span "Counselor evaluations often provide invaluable context to a student's applicati…"
click at [757, 126] on div "WRITTEN EVALUATION" at bounding box center [774, 205] width 75 height 328
click at [718, 21] on link "Save" at bounding box center [716, 20] width 11 height 7
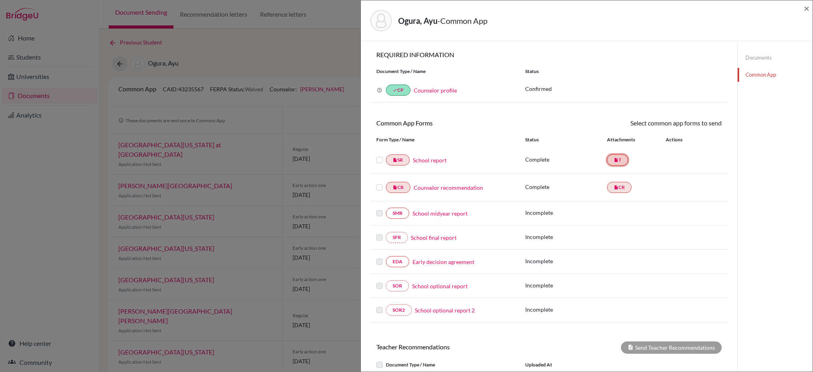
click at [613, 162] on icon "insert_drive_file" at bounding box center [615, 160] width 5 height 5
click at [669, 77] on div "Document Type / Name Status" at bounding box center [548, 71] width 357 height 13
click at [379, 155] on label at bounding box center [379, 155] width 6 height 0
click at [0, 0] on input "checkbox" at bounding box center [0, 0] width 0 height 0
click at [379, 183] on label at bounding box center [379, 183] width 6 height 0
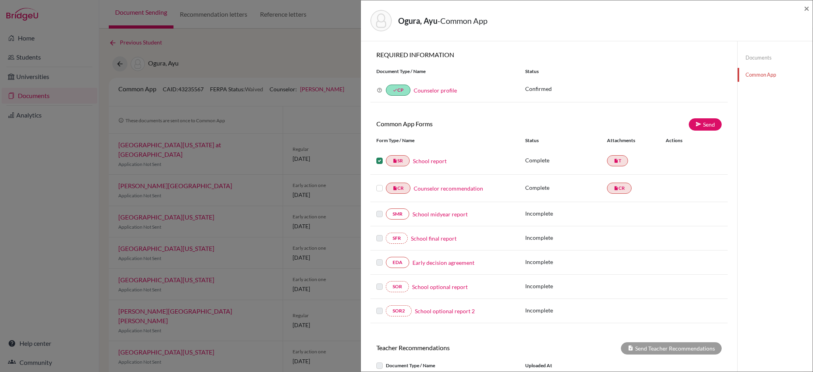
click at [0, 0] on input "checkbox" at bounding box center [0, 0] width 0 height 0
click at [700, 125] on link "Send" at bounding box center [704, 124] width 33 height 12
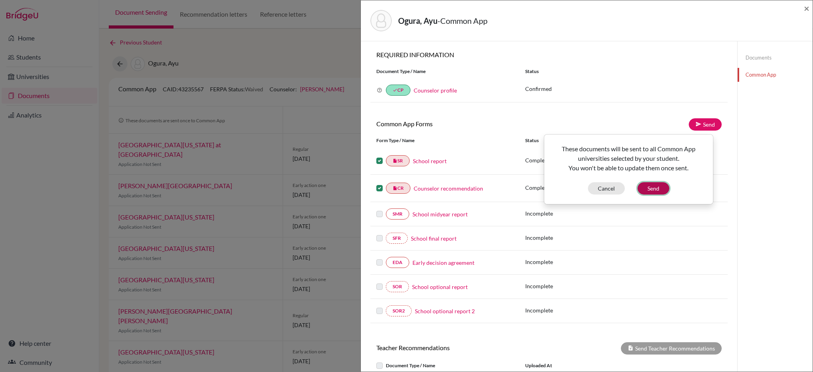
click at [658, 184] on button "Send" at bounding box center [653, 188] width 32 height 12
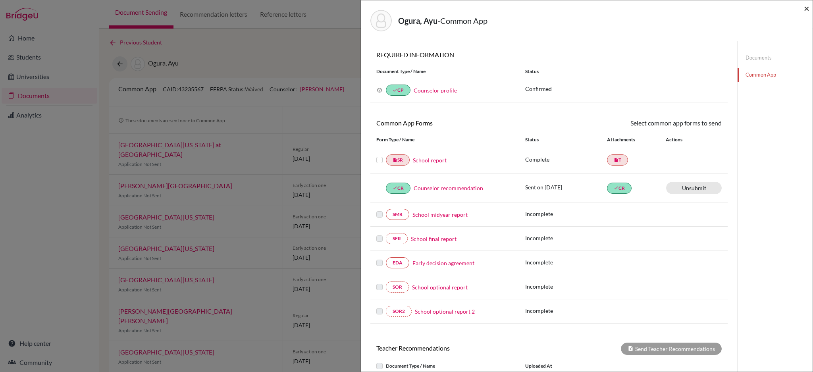
click at [806, 10] on span "×" at bounding box center [807, 8] width 6 height 12
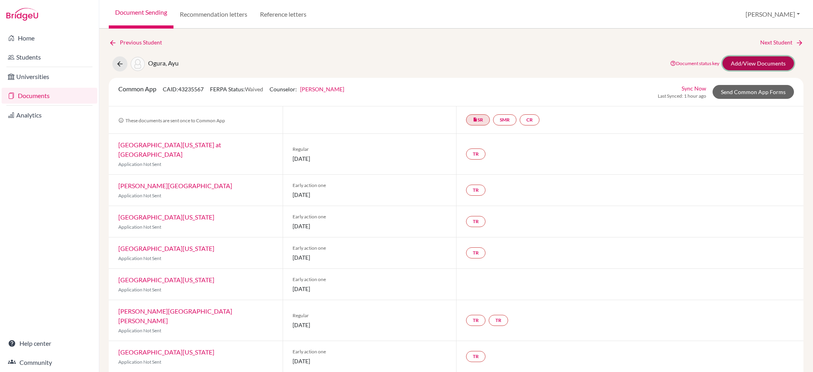
click at [752, 57] on link "Add/View Documents" at bounding box center [757, 63] width 71 height 14
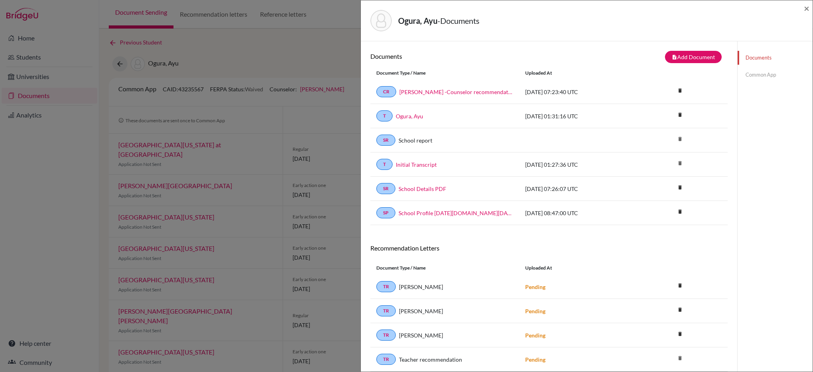
click at [754, 70] on link "Common App" at bounding box center [774, 75] width 75 height 14
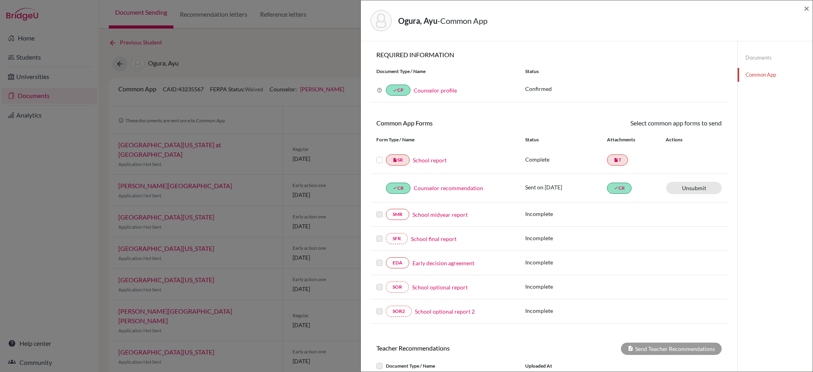
click at [380, 155] on label at bounding box center [379, 155] width 6 height 0
click at [0, 0] on input "checkbox" at bounding box center [0, 0] width 0 height 0
click at [379, 156] on label at bounding box center [379, 156] width 6 height 0
click at [0, 0] on input "checkbox" at bounding box center [0, 0] width 0 height 0
click at [427, 161] on link "School report" at bounding box center [430, 160] width 34 height 8
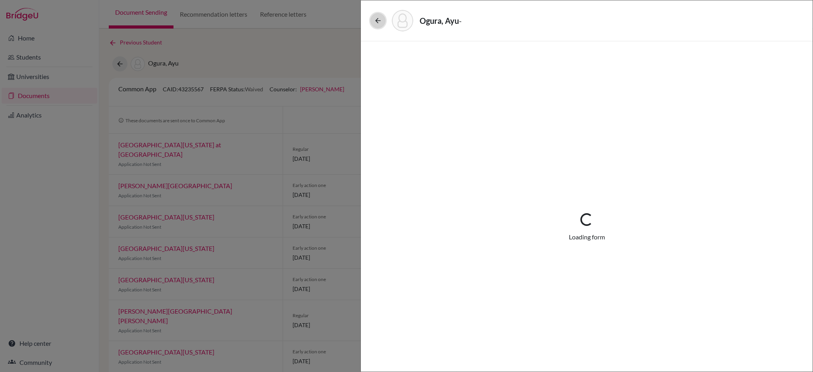
click at [377, 18] on icon at bounding box center [378, 21] width 8 height 8
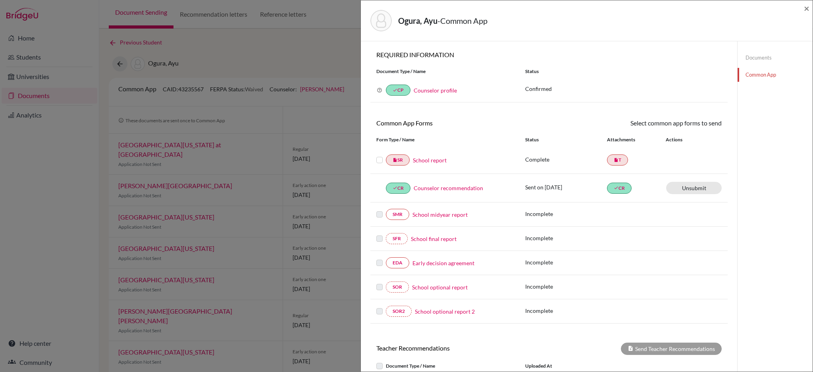
click at [427, 161] on link "School report" at bounding box center [430, 160] width 34 height 8
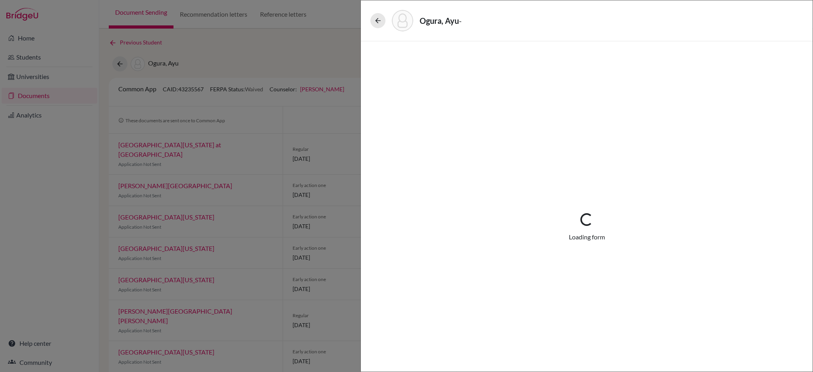
select select "1"
select select "661091"
select select "0"
select select "1"
select select "0"
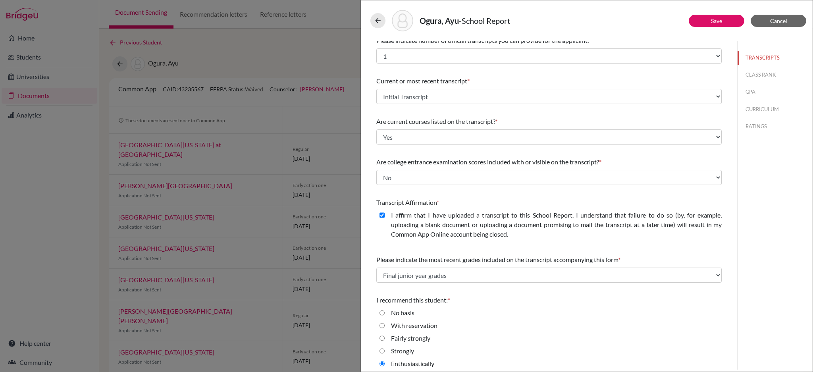
scroll to position [13, 0]
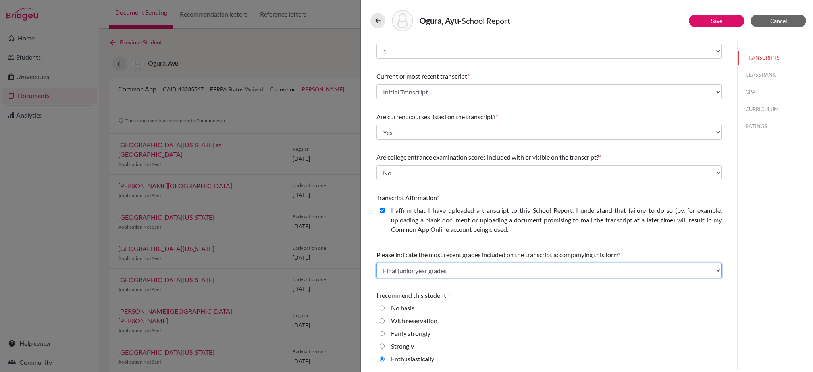
click at [687, 269] on select "Select... Final junior year grades 1st Quarter senior year grades 2nd Quarter/1…" at bounding box center [548, 270] width 345 height 15
click at [769, 239] on div "TRANSCRIPTS CLASS RANK GPA CURRICULUM RATINGS" at bounding box center [774, 205] width 75 height 328
click at [738, 91] on button "GPA" at bounding box center [774, 92] width 75 height 14
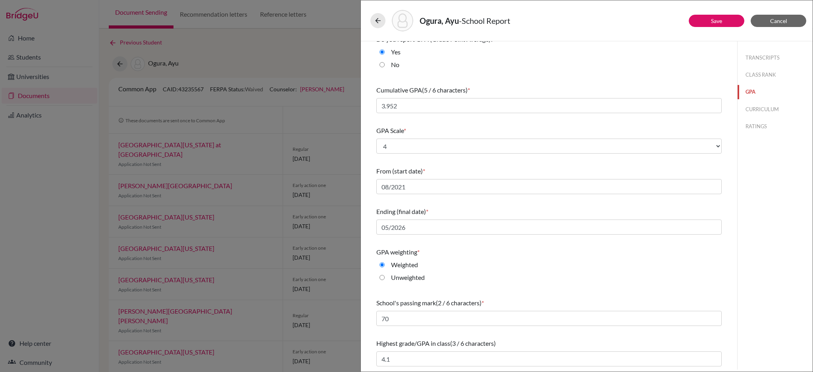
scroll to position [0, 0]
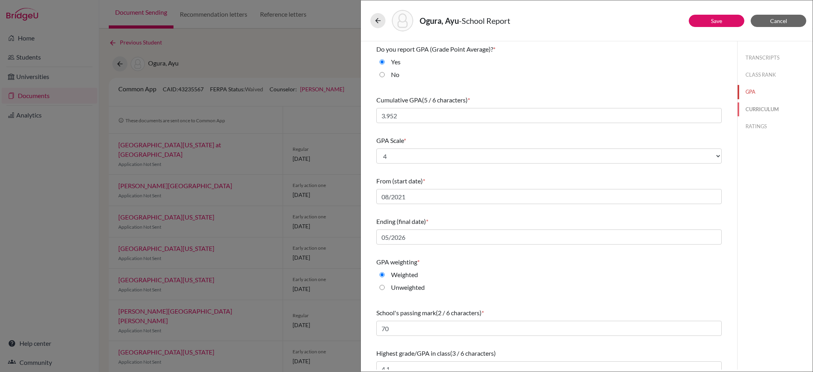
click at [752, 106] on button "CURRICULUM" at bounding box center [774, 109] width 75 height 14
select select "4"
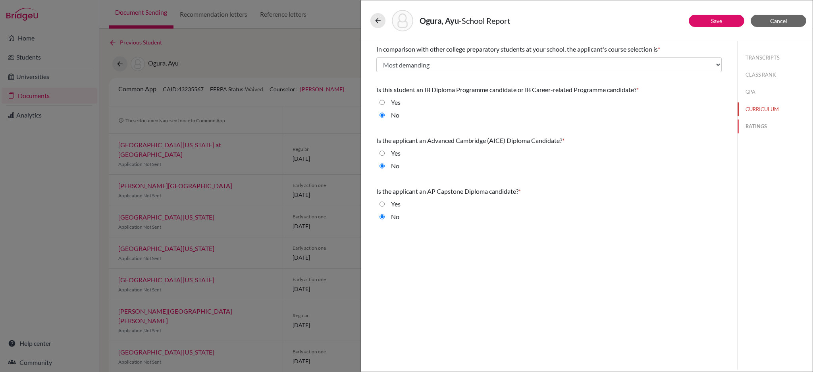
click at [752, 124] on button "RATINGS" at bounding box center [774, 126] width 75 height 14
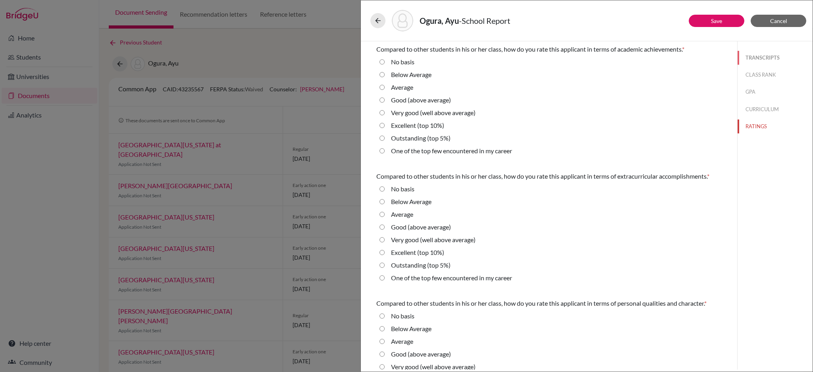
click at [750, 57] on button "TRANSCRIPTS" at bounding box center [774, 58] width 75 height 14
select select "0"
select select "1"
select select "661091"
select select "0"
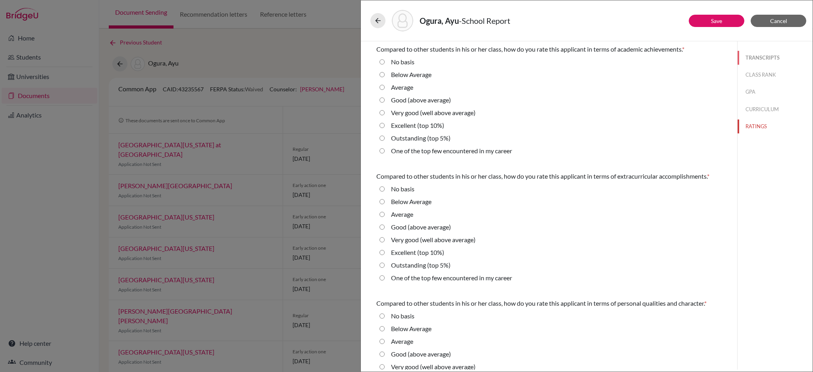
select select "1"
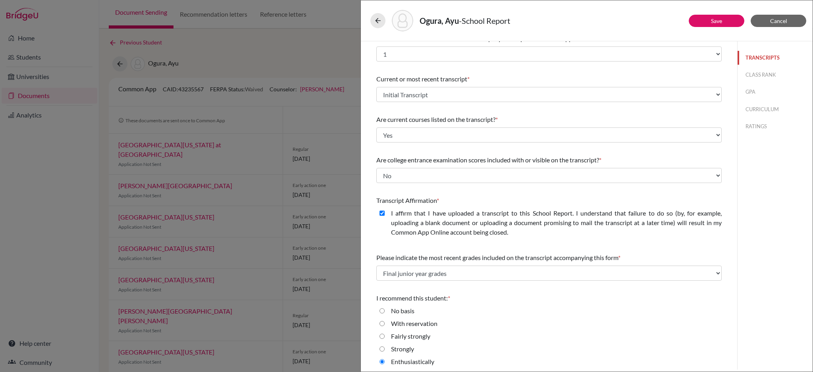
scroll to position [13, 0]
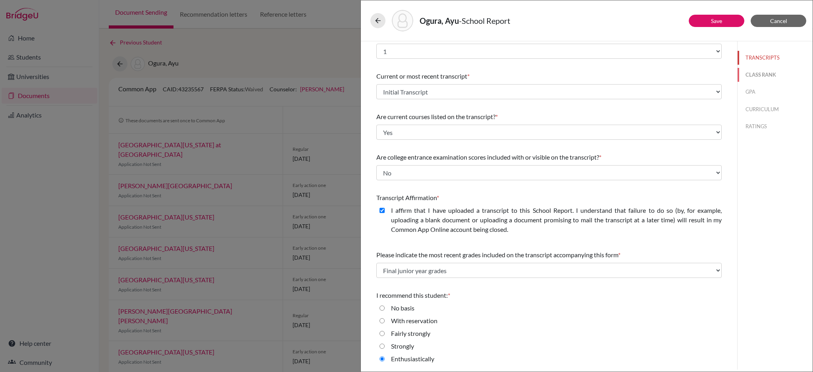
click at [745, 75] on button "CLASS RANK" at bounding box center [774, 75] width 75 height 14
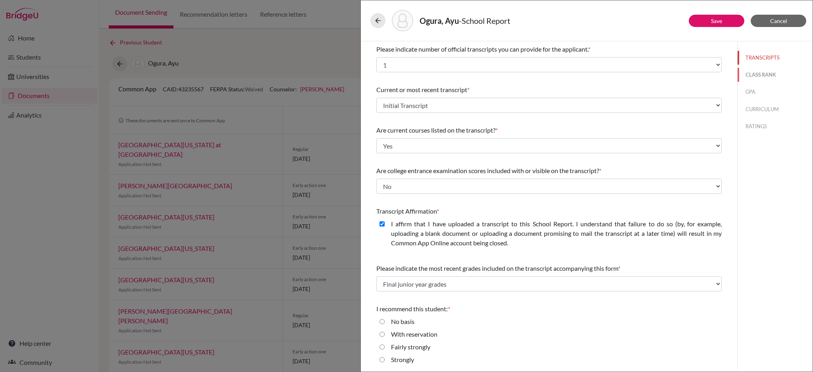
select select "5"
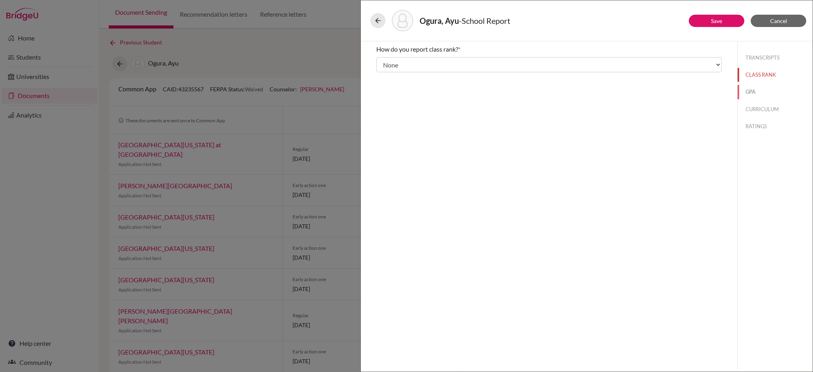
click at [753, 90] on button "GPA" at bounding box center [774, 92] width 75 height 14
type input "3.952"
type input "4.1"
select select "4"
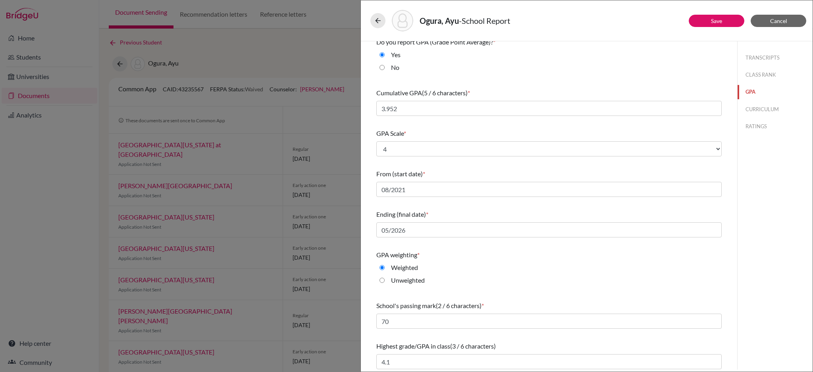
scroll to position [9, 0]
click at [750, 111] on button "CURRICULUM" at bounding box center [774, 109] width 75 height 14
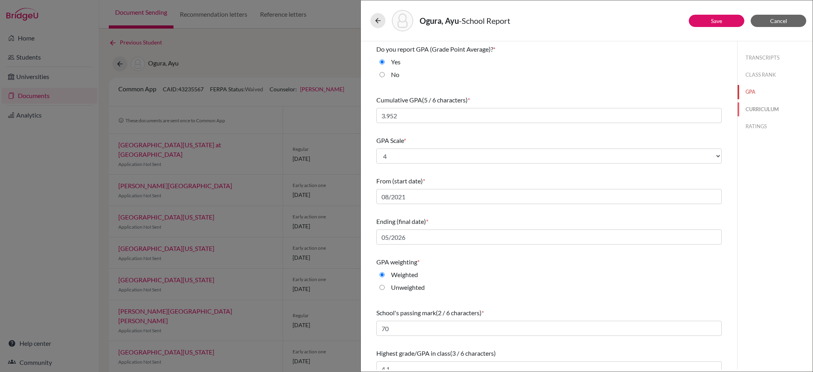
select select "4"
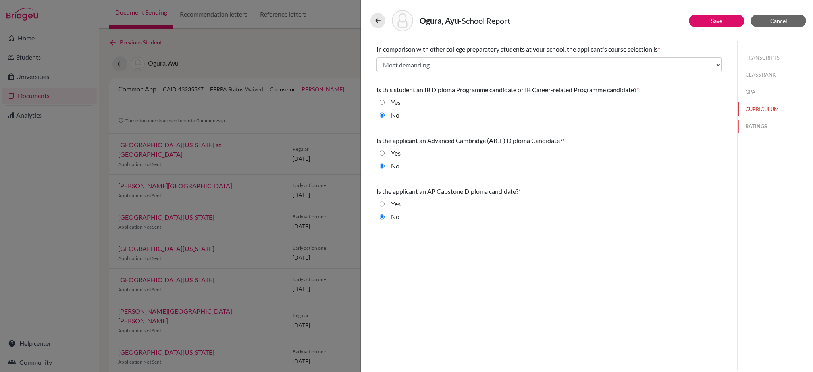
click at [752, 126] on button "RATINGS" at bounding box center [774, 126] width 75 height 14
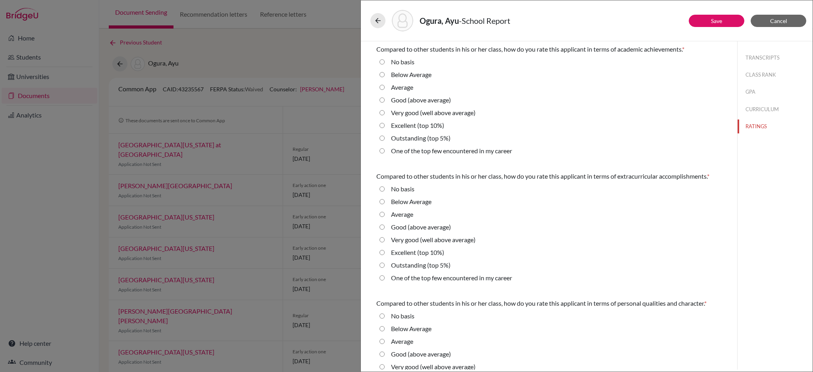
click at [381, 137] on 5\%\) "Outstanding (top 5%)" at bounding box center [381, 138] width 5 height 10
radio 5\%\) "true"
click at [379, 152] on career "One of the top few encountered in my career" at bounding box center [381, 151] width 5 height 10
radio career "true"
click at [382, 138] on 5\%\) "Outstanding (top 5%)" at bounding box center [381, 138] width 5 height 10
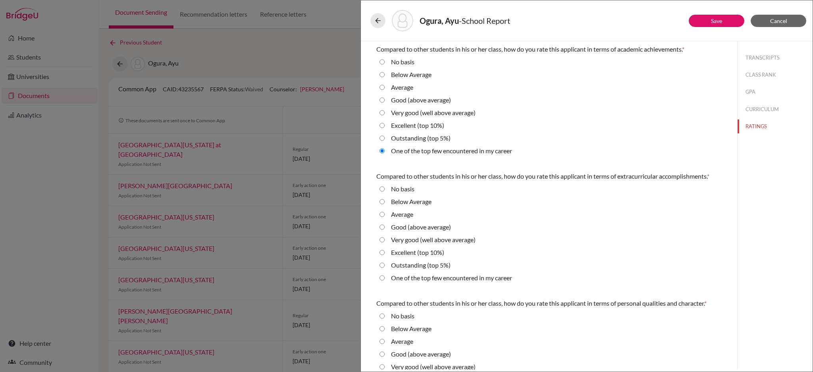
radio 5\%\) "true"
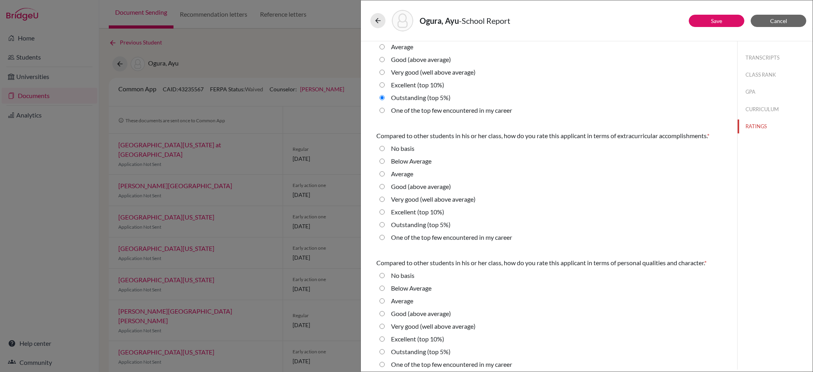
scroll to position [106, 0]
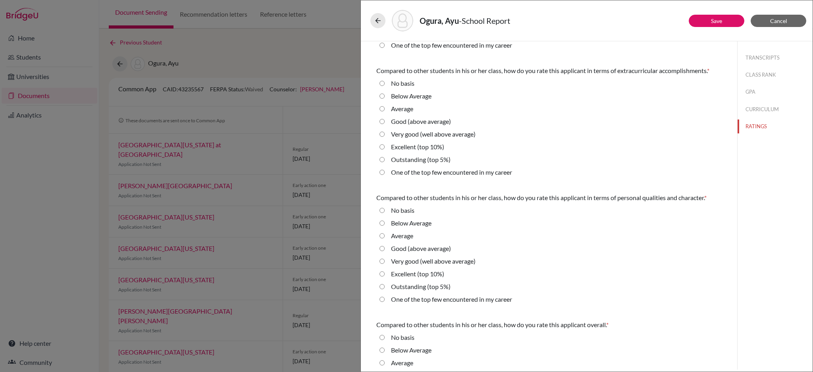
click at [382, 177] on career "One of the top few encountered in my career" at bounding box center [381, 172] width 5 height 10
radio career "true"
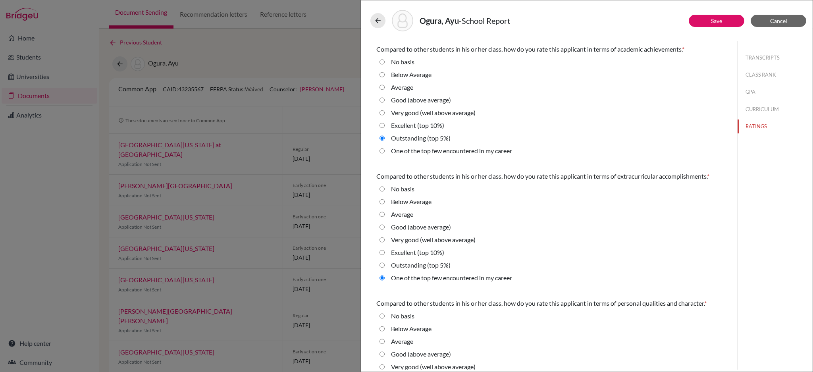
scroll to position [182, 0]
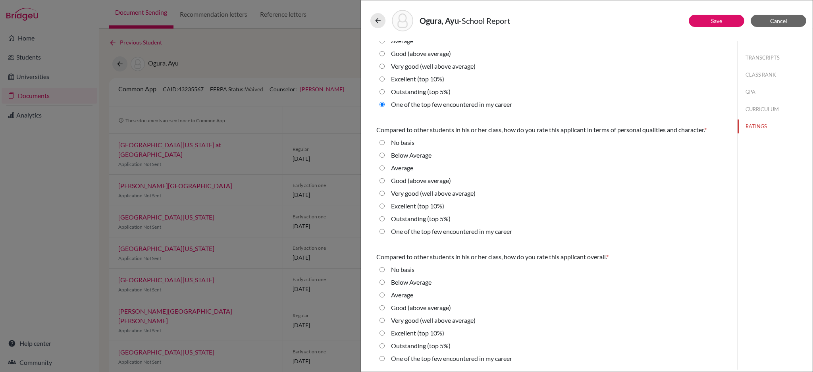
click at [382, 219] on 5\%\) "Outstanding (top 5%)" at bounding box center [381, 219] width 5 height 10
radio 5\%\) "true"
click at [381, 234] on career "One of the top few encountered in my career" at bounding box center [381, 232] width 5 height 10
radio career "true"
click at [382, 347] on 5\%\) "Outstanding (top 5%)" at bounding box center [381, 346] width 5 height 10
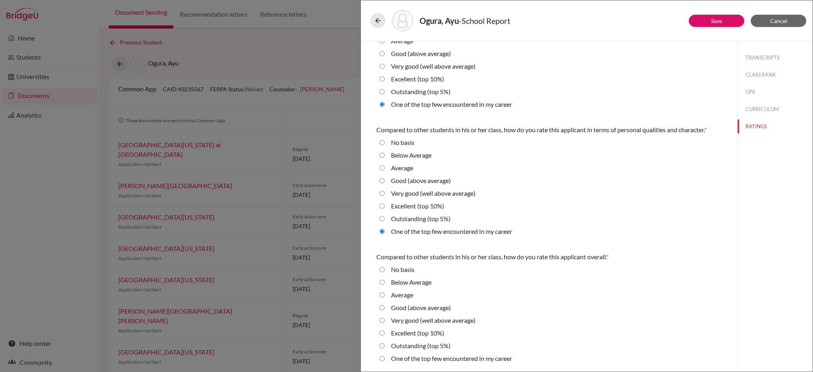
radio 5\%\) "true"
click at [723, 22] on button "Save" at bounding box center [716, 21] width 56 height 12
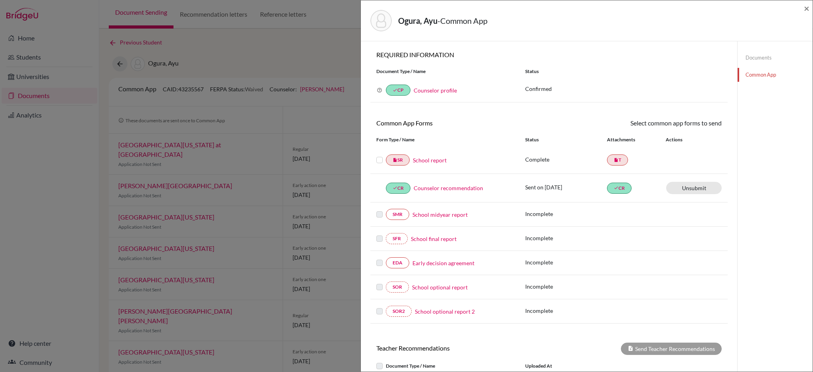
click at [379, 155] on label at bounding box center [379, 155] width 6 height 0
click at [0, 0] on input "checkbox" at bounding box center [0, 0] width 0 height 0
click at [700, 126] on link "Send" at bounding box center [704, 124] width 33 height 12
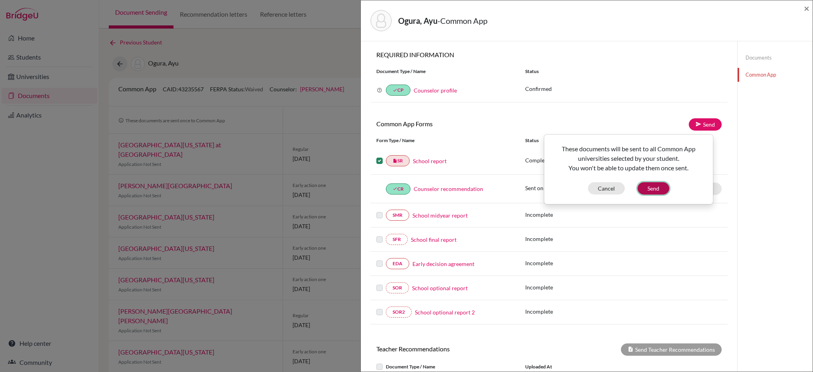
click at [646, 190] on button "Send" at bounding box center [653, 188] width 32 height 12
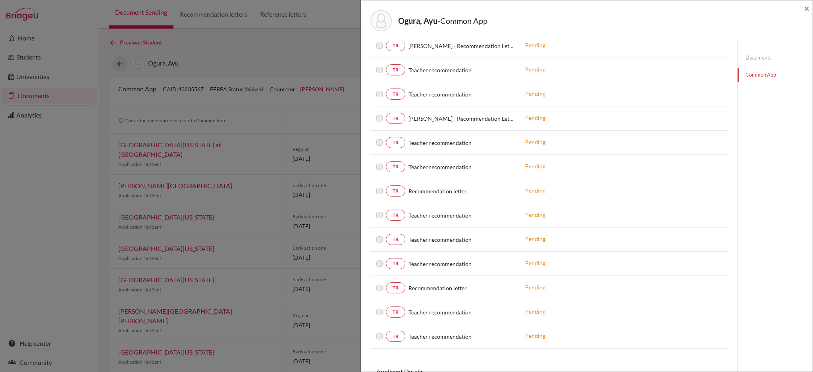
scroll to position [159, 0]
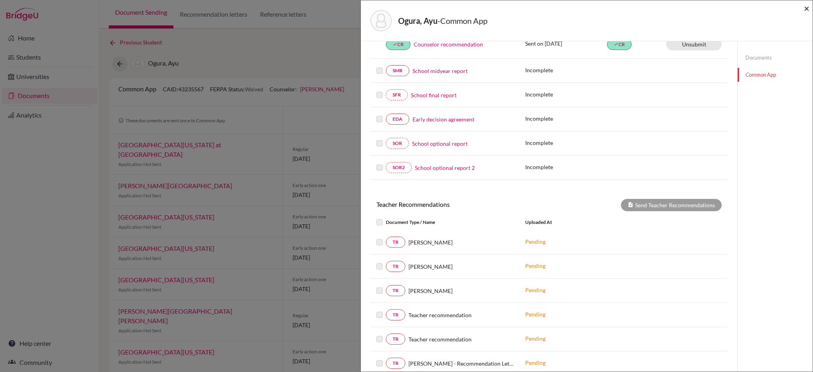
click at [805, 7] on span "×" at bounding box center [807, 8] width 6 height 12
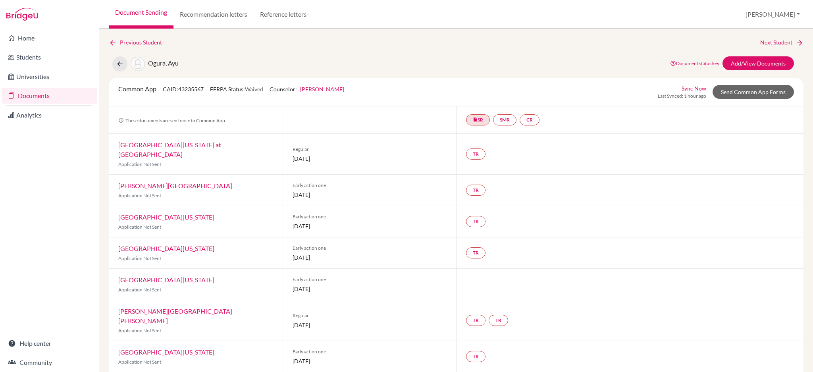
click at [530, 61] on div "Ogura, Ayu Document status key TR Requirement. Document not uploaded yet. TR Do…" at bounding box center [456, 63] width 706 height 15
click at [473, 121] on icon "insert_drive_file" at bounding box center [475, 119] width 5 height 5
click at [559, 73] on div "Previous Student Next Student Ogura, Ayu Document status key TR Requirement. Do…" at bounding box center [456, 314] width 694 height 553
click at [37, 93] on link "Documents" at bounding box center [50, 96] width 96 height 16
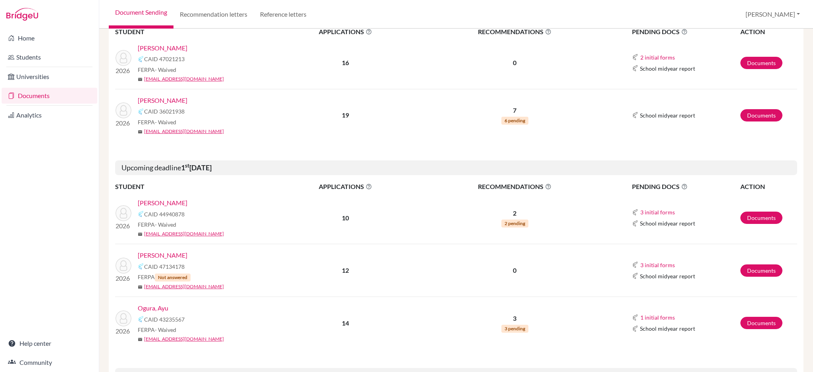
scroll to position [159, 0]
click at [155, 309] on link "Ogura, Ayu" at bounding box center [153, 307] width 31 height 10
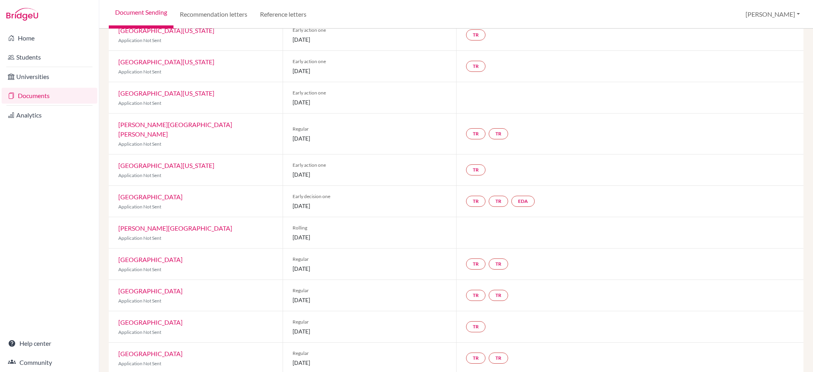
scroll to position [210, 0]
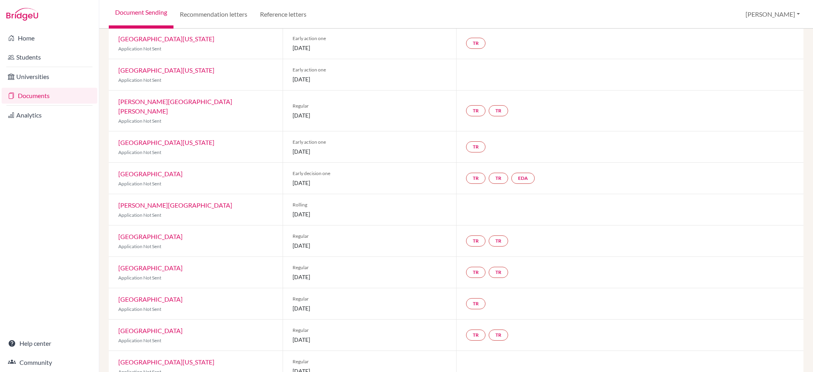
click at [42, 92] on link "Documents" at bounding box center [50, 96] width 96 height 16
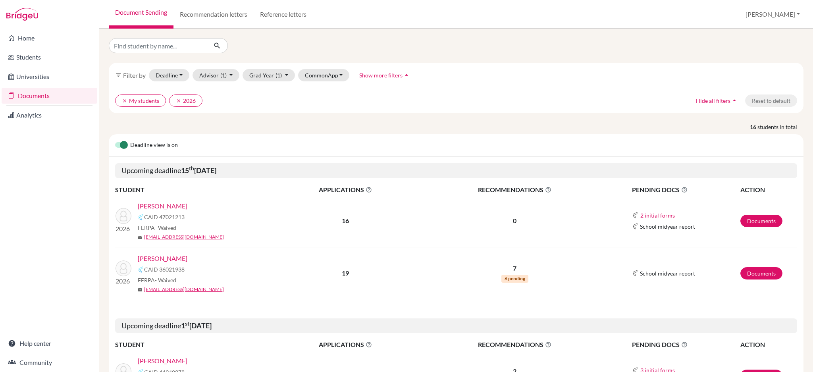
click at [47, 100] on link "Documents" at bounding box center [50, 96] width 96 height 16
click at [41, 96] on link "Documents" at bounding box center [50, 96] width 96 height 16
click at [179, 101] on icon "clear" at bounding box center [179, 101] width 6 height 6
click at [124, 100] on icon "clear" at bounding box center [125, 101] width 6 height 6
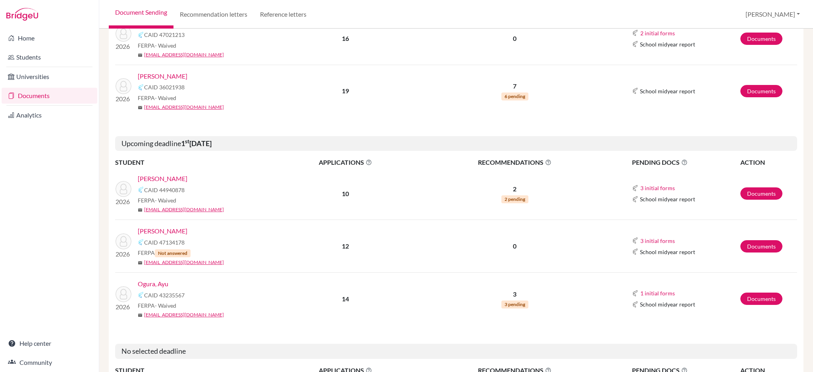
scroll to position [211, 0]
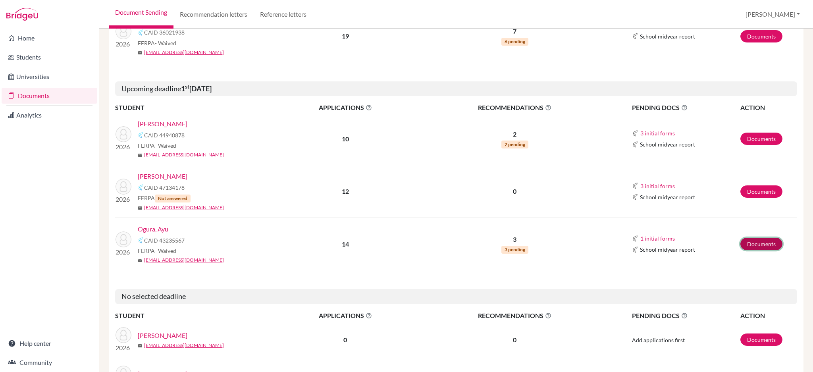
click at [748, 245] on link "Documents" at bounding box center [761, 244] width 42 height 12
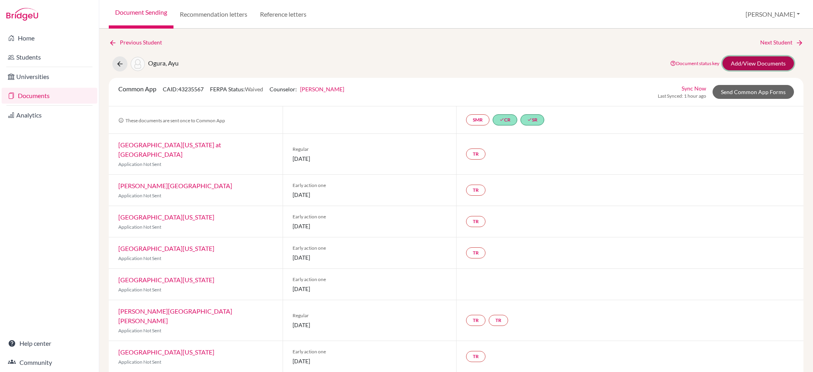
click at [737, 56] on link "Add/View Documents" at bounding box center [757, 63] width 71 height 14
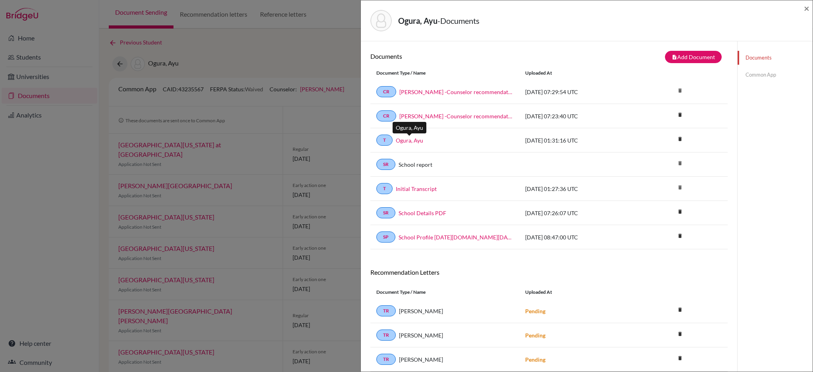
click at [408, 141] on link "Ogura, Ayu" at bounding box center [409, 140] width 27 height 8
click at [740, 75] on link "Common App" at bounding box center [774, 75] width 75 height 14
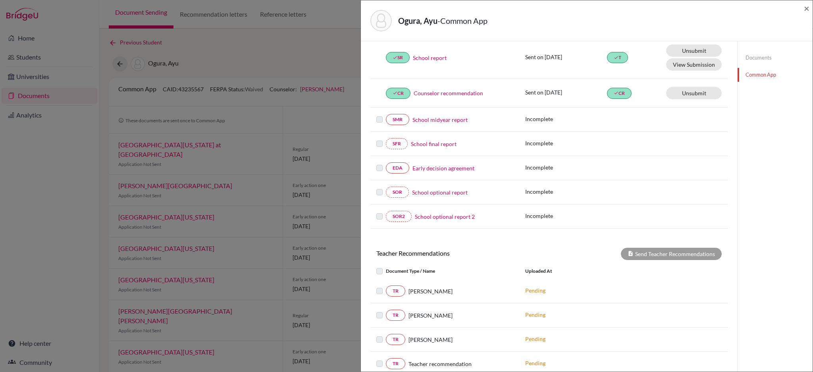
scroll to position [53, 0]
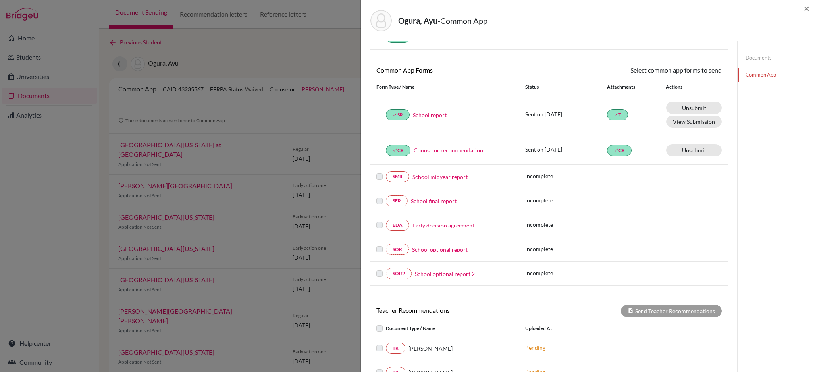
click at [747, 56] on link "Documents" at bounding box center [774, 58] width 75 height 14
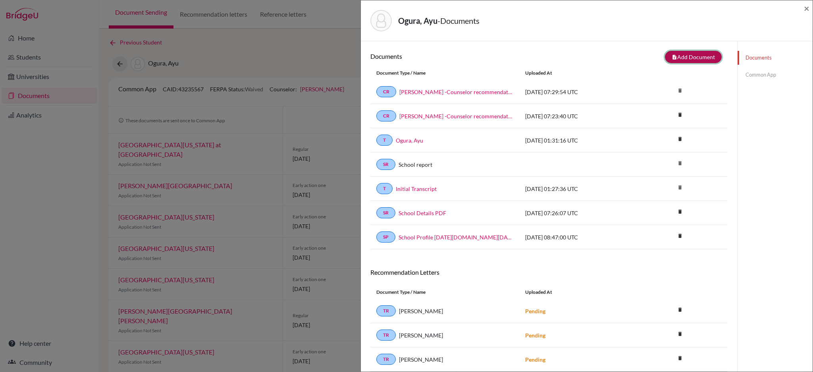
click at [686, 56] on button "note_add Add Document" at bounding box center [693, 57] width 57 height 12
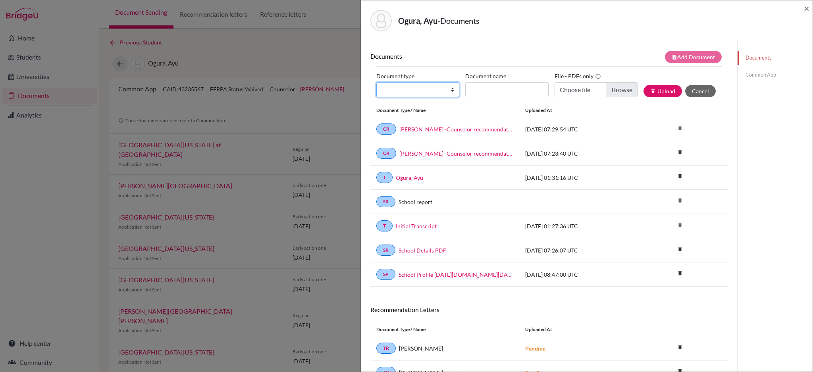
click at [450, 91] on select "Change explanation for Common App reports Counselor recommendation Internationa…" at bounding box center [417, 89] width 83 height 15
select select "5"
click at [376, 82] on select "Change explanation for Common App reports Counselor recommendation Internationa…" at bounding box center [417, 89] width 83 height 15
click at [806, 6] on span "×" at bounding box center [807, 8] width 6 height 12
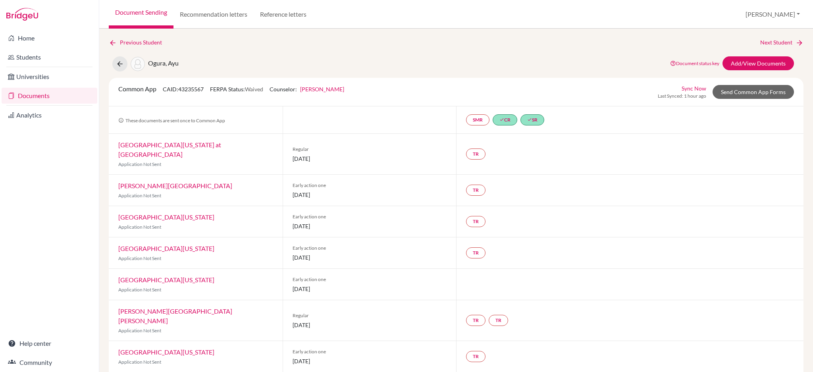
click at [429, 54] on div "Previous Student Next Student Ogura, Ayu Document status key TR Requirement. Do…" at bounding box center [456, 314] width 694 height 553
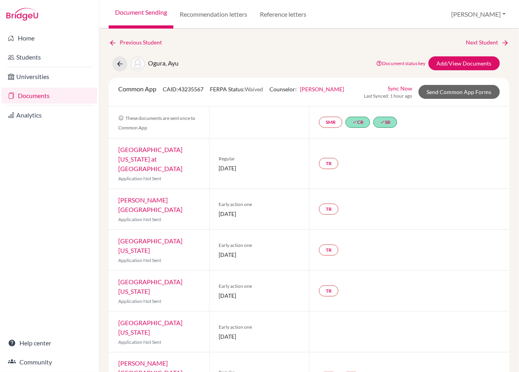
click at [395, 271] on div "TR" at bounding box center [409, 291] width 200 height 40
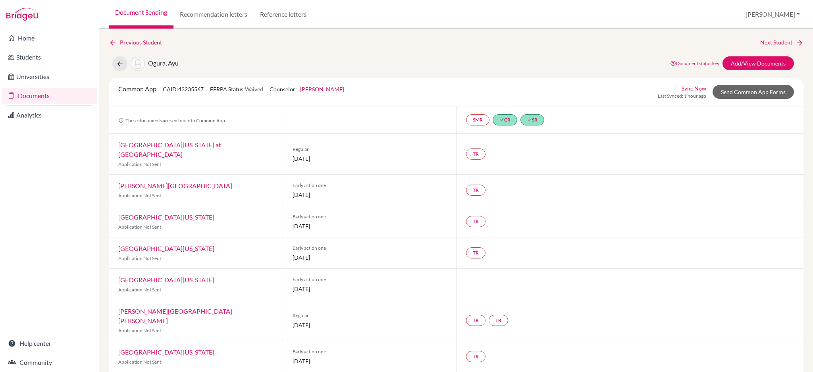
click at [50, 95] on link "Documents" at bounding box center [50, 96] width 96 height 16
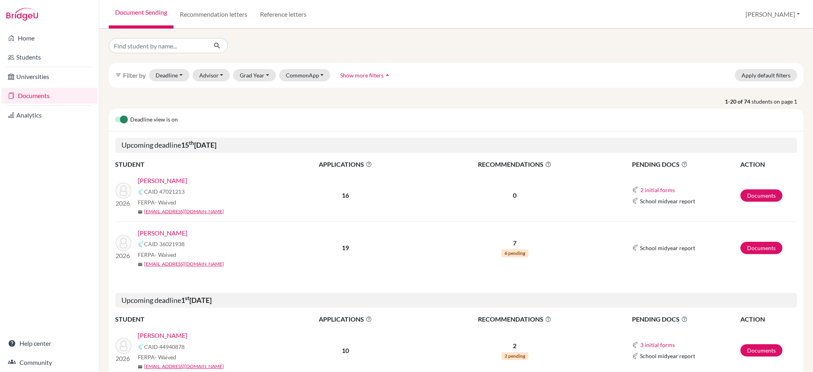
click at [471, 53] on div at bounding box center [456, 45] width 706 height 15
click at [155, 182] on link "[PERSON_NAME]" at bounding box center [163, 181] width 50 height 10
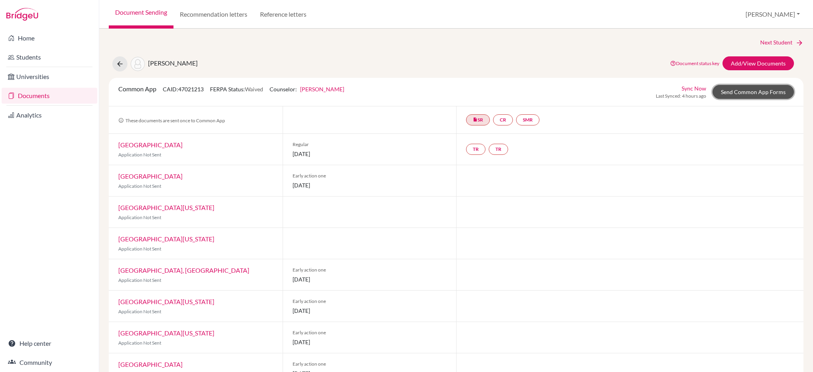
click at [758, 88] on link "Send Common App Forms" at bounding box center [752, 92] width 81 height 14
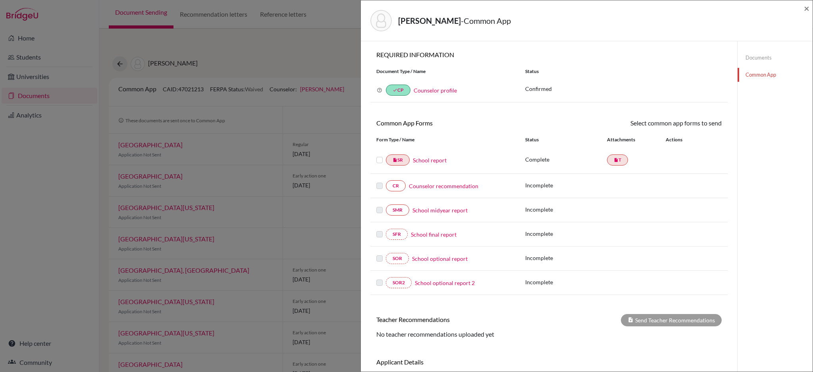
click at [752, 56] on link "Documents" at bounding box center [774, 58] width 75 height 14
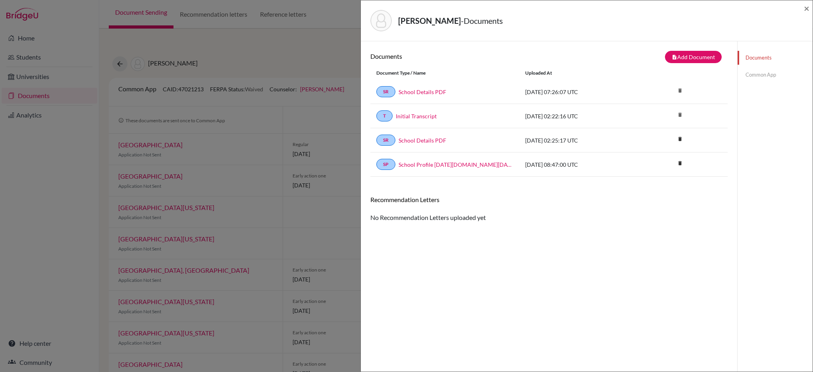
click at [763, 70] on link "Common App" at bounding box center [774, 75] width 75 height 14
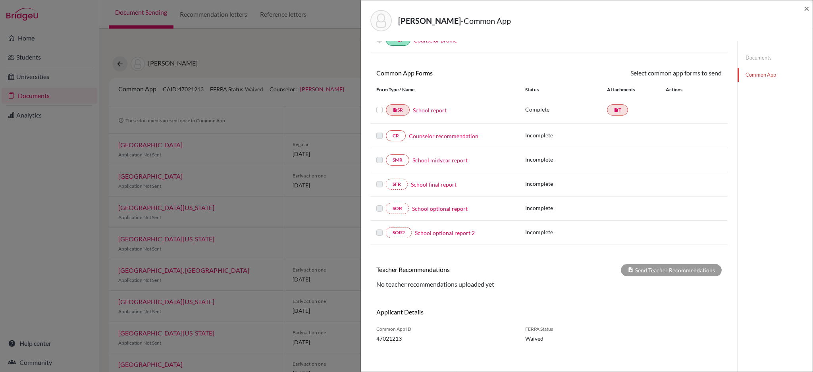
scroll to position [53, 0]
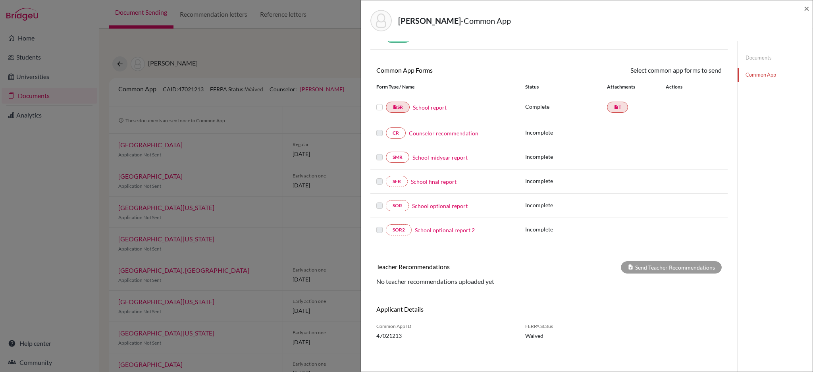
click at [300, 60] on div "[PERSON_NAME] - Common App × × REQUIRED INFORMATION Document Type / Name Status…" at bounding box center [406, 186] width 813 height 372
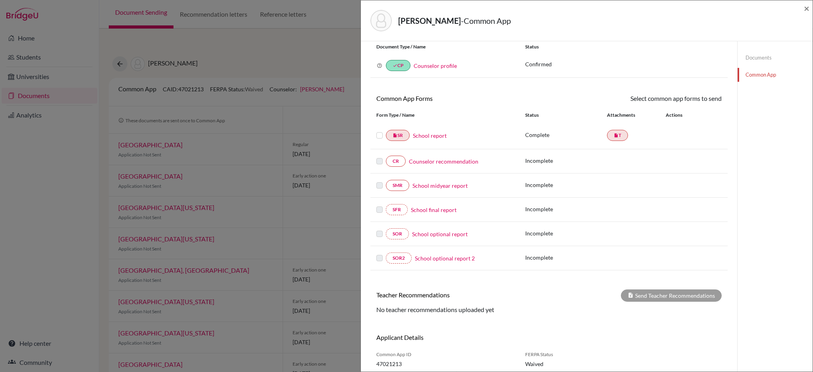
scroll to position [0, 0]
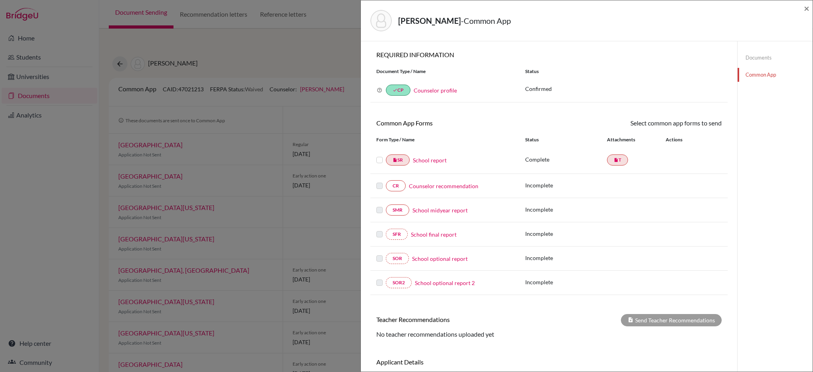
click at [803, 7] on div "[PERSON_NAME], Jolie - Common App ×" at bounding box center [586, 21] width 445 height 34
click at [804, 9] on span "×" at bounding box center [807, 8] width 6 height 12
